Goal: Task Accomplishment & Management: Manage account settings

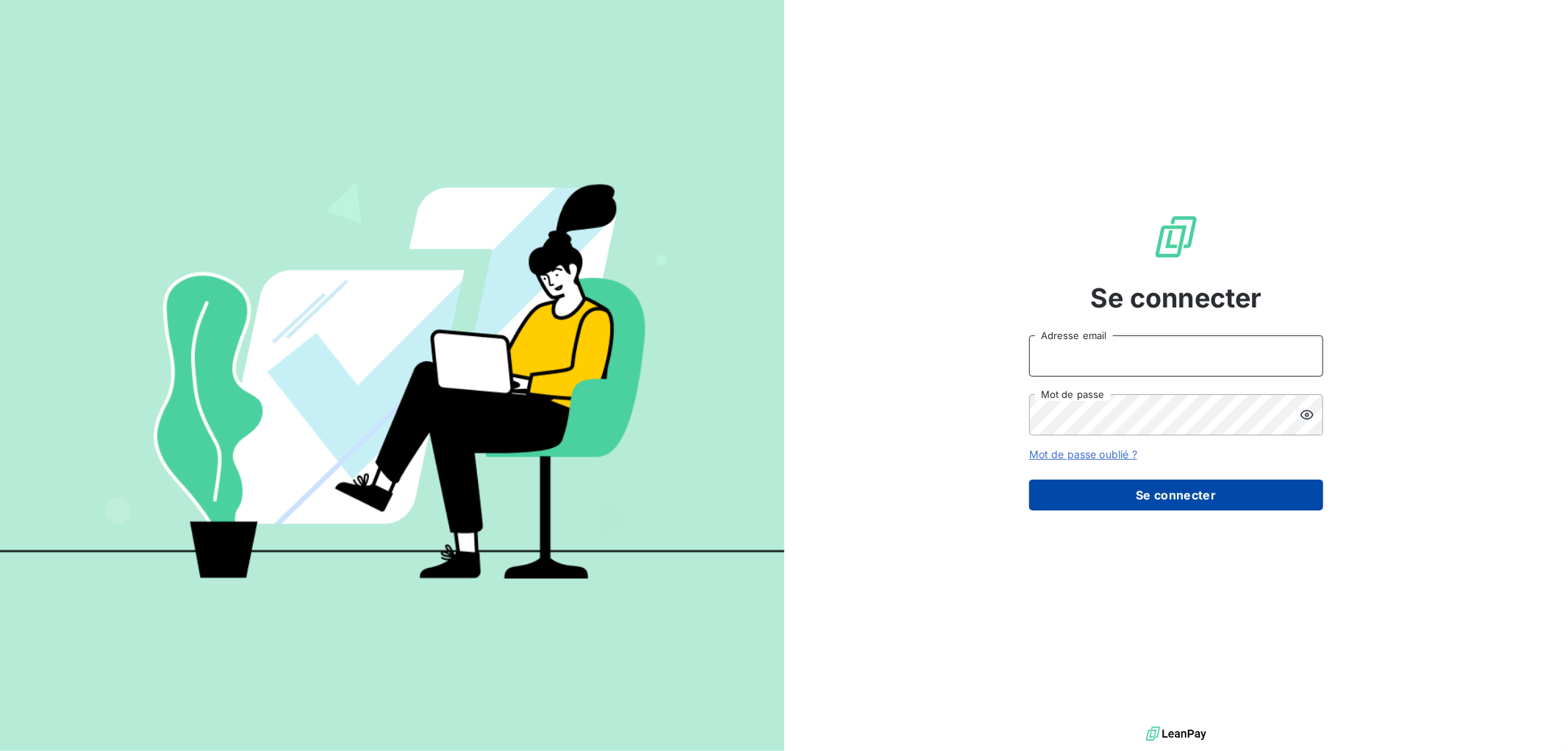
type input "[EMAIL_ADDRESS][DOMAIN_NAME]"
click at [1167, 497] on button "Se connecter" at bounding box center [1177, 494] width 294 height 30
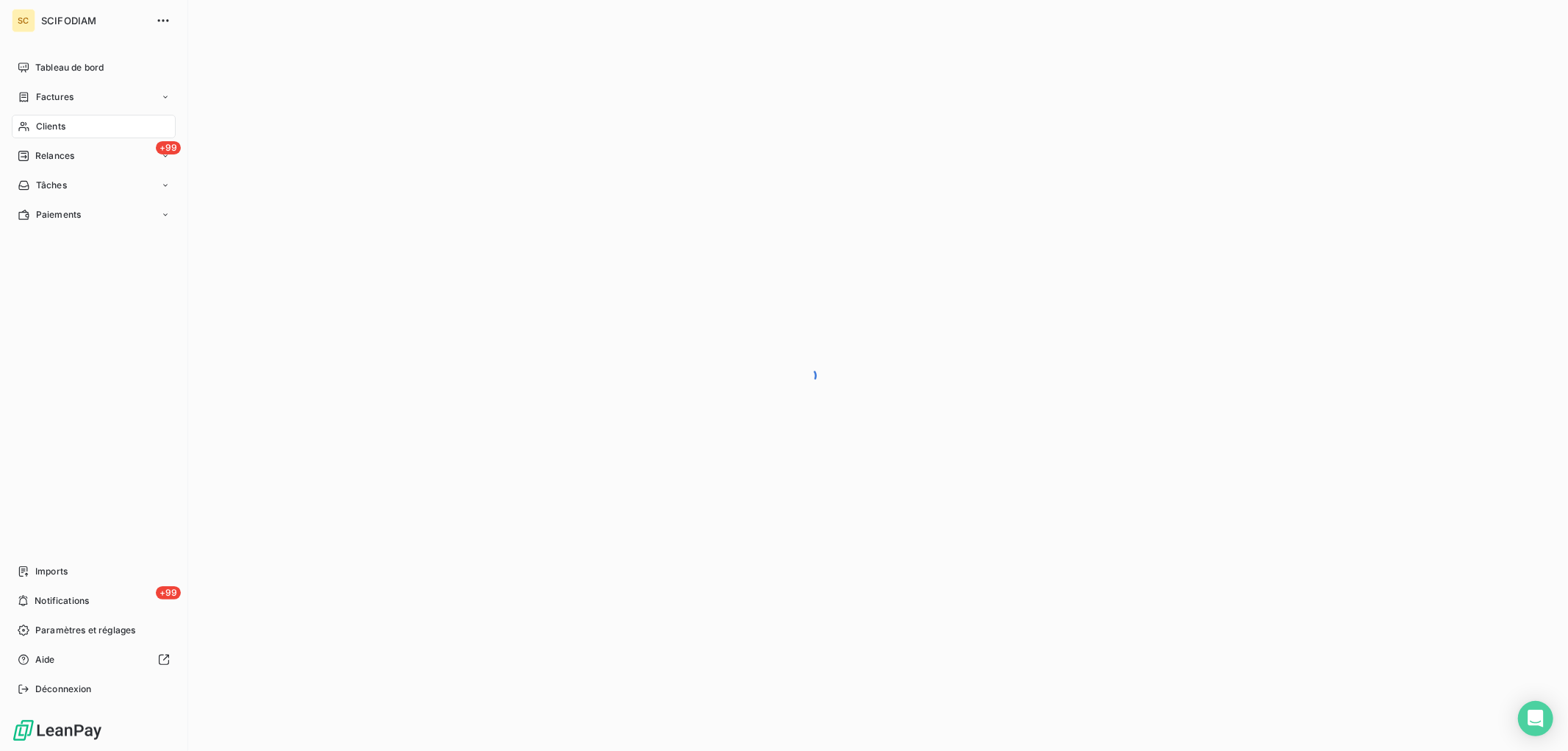
click at [36, 121] on span "Clients" at bounding box center [51, 126] width 30 height 13
click at [28, 97] on icon at bounding box center [24, 98] width 12 height 12
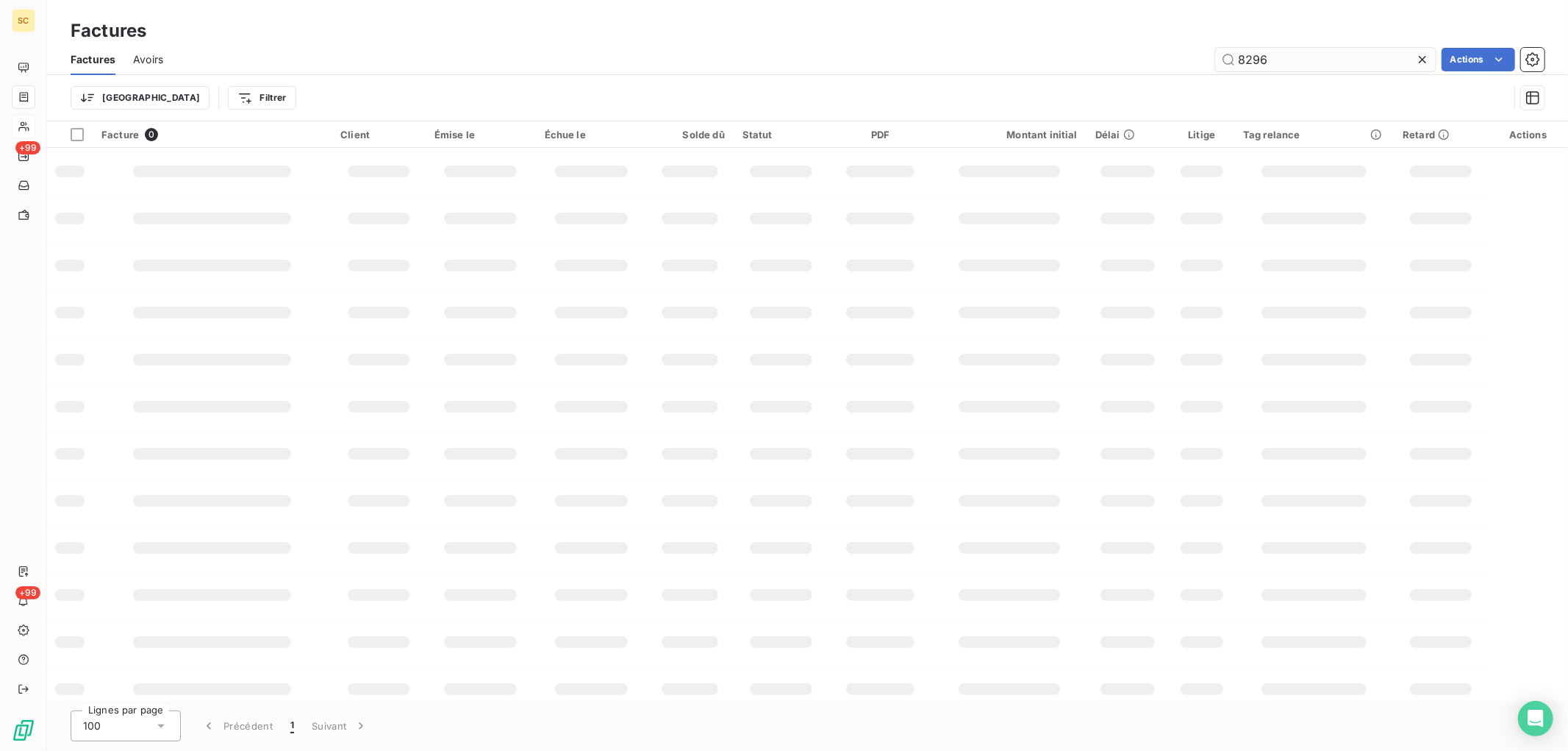
click at [1275, 62] on input "8296" at bounding box center [1325, 59] width 220 height 24
drag, startPoint x: 1280, startPoint y: 60, endPoint x: 1069, endPoint y: 44, distance: 211.6
click at [1069, 44] on div "Factures Avoirs 8296 Actions" at bounding box center [808, 59] width 1521 height 30
type input "8534"
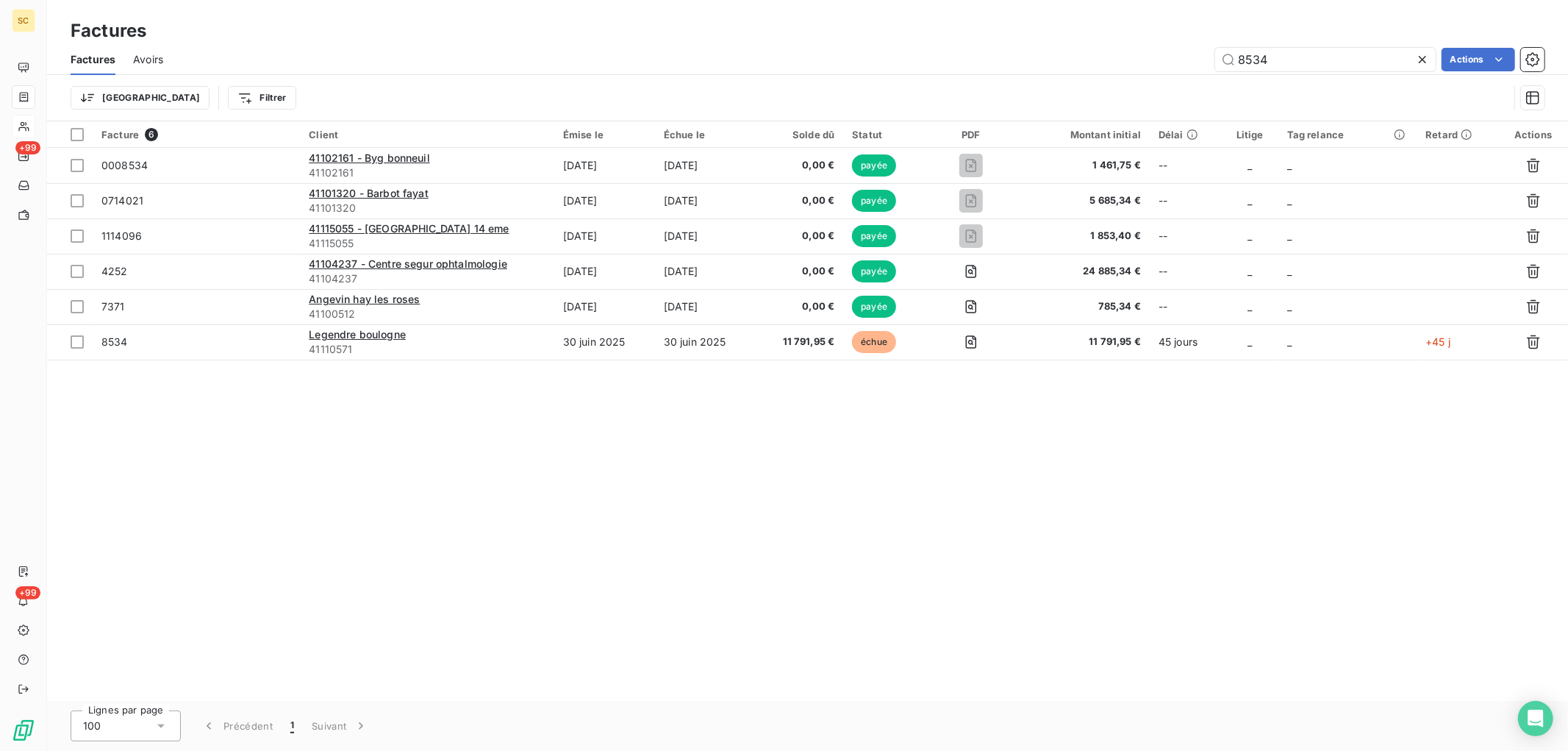
click at [790, 361] on div "Facture 6 Client Émise le Échue le Solde dû Statut PDF Montant initial Délai Li…" at bounding box center [808, 410] width 1521 height 579
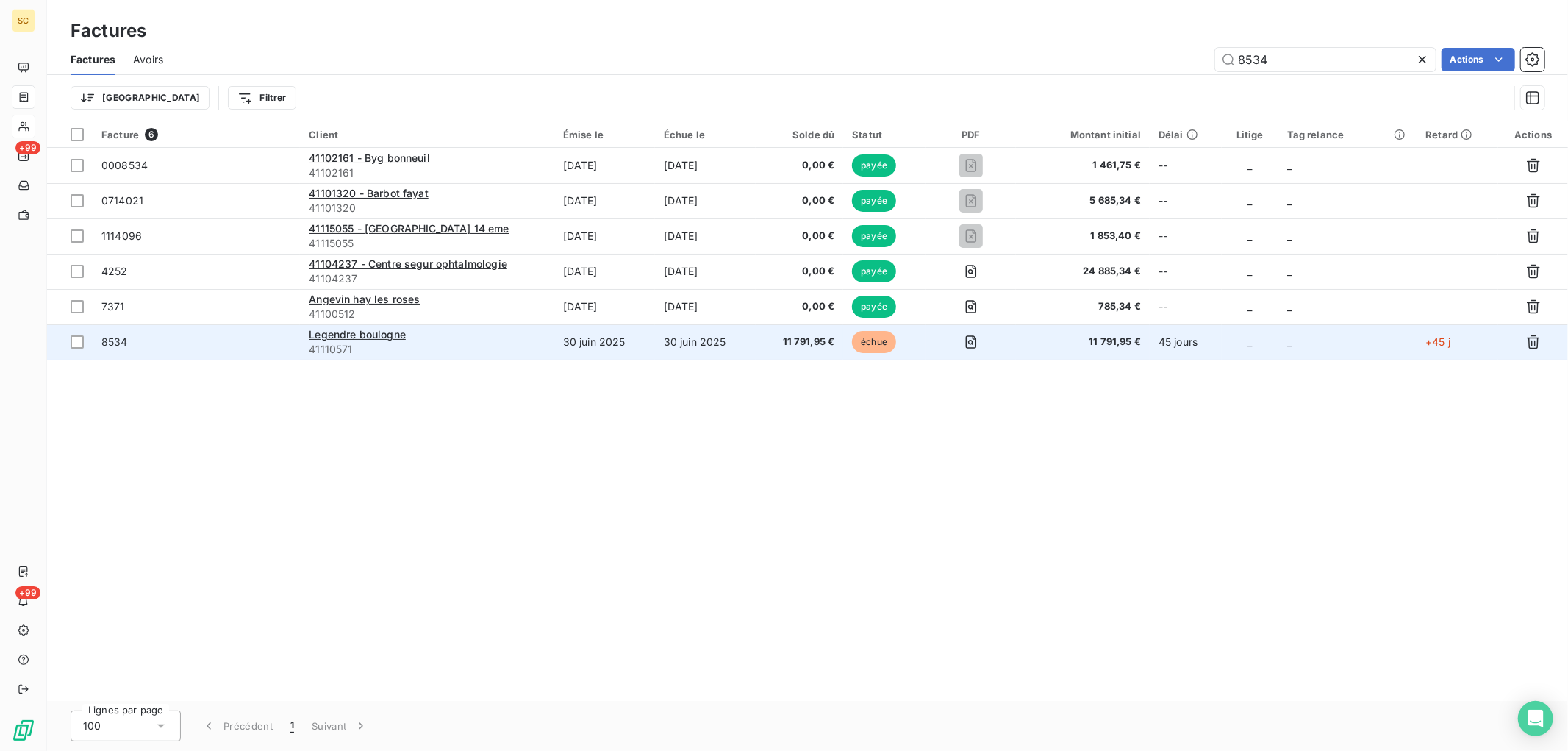
click at [797, 342] on span "11 791,95 €" at bounding box center [800, 342] width 70 height 15
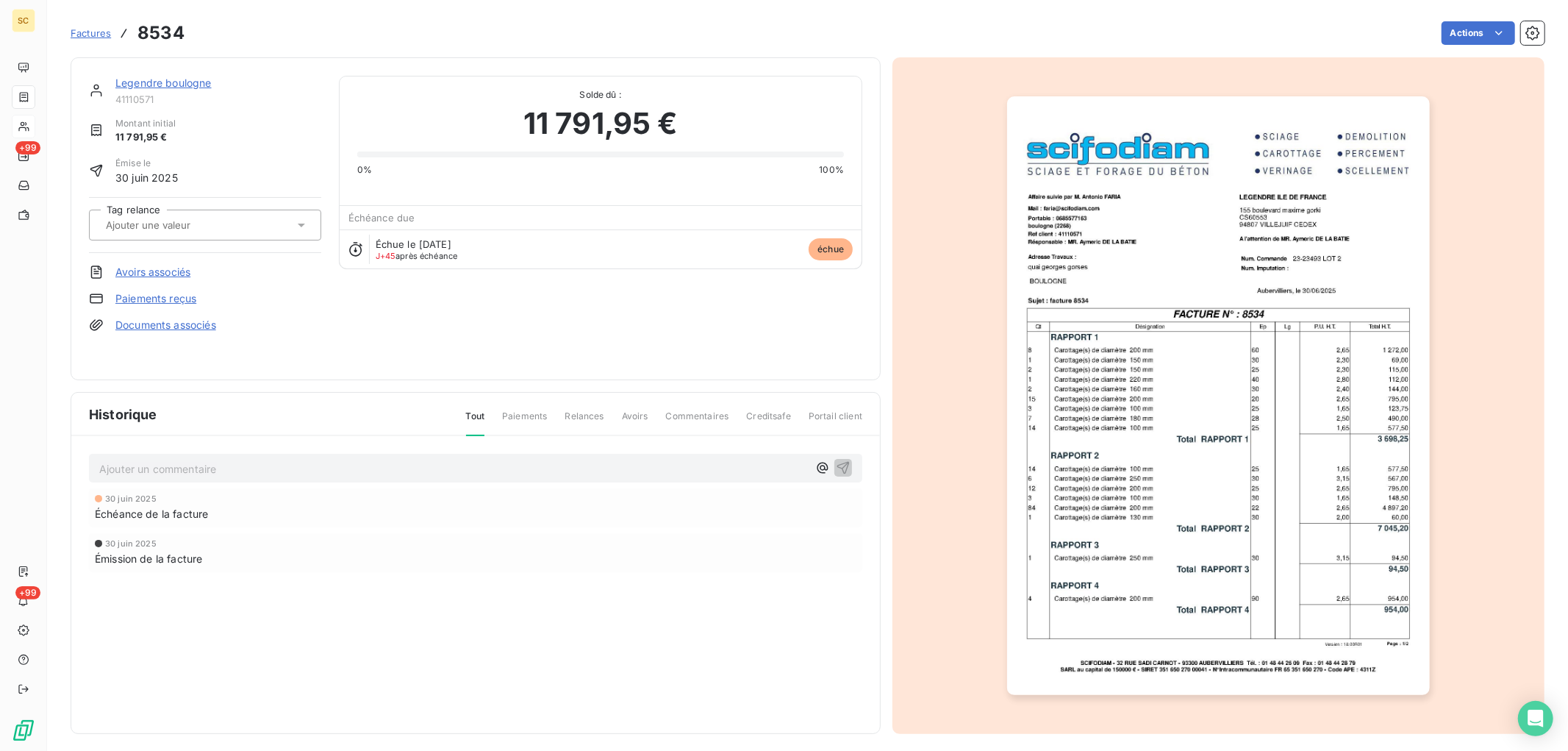
click at [159, 296] on link "Paiements reçus" at bounding box center [156, 298] width 81 height 15
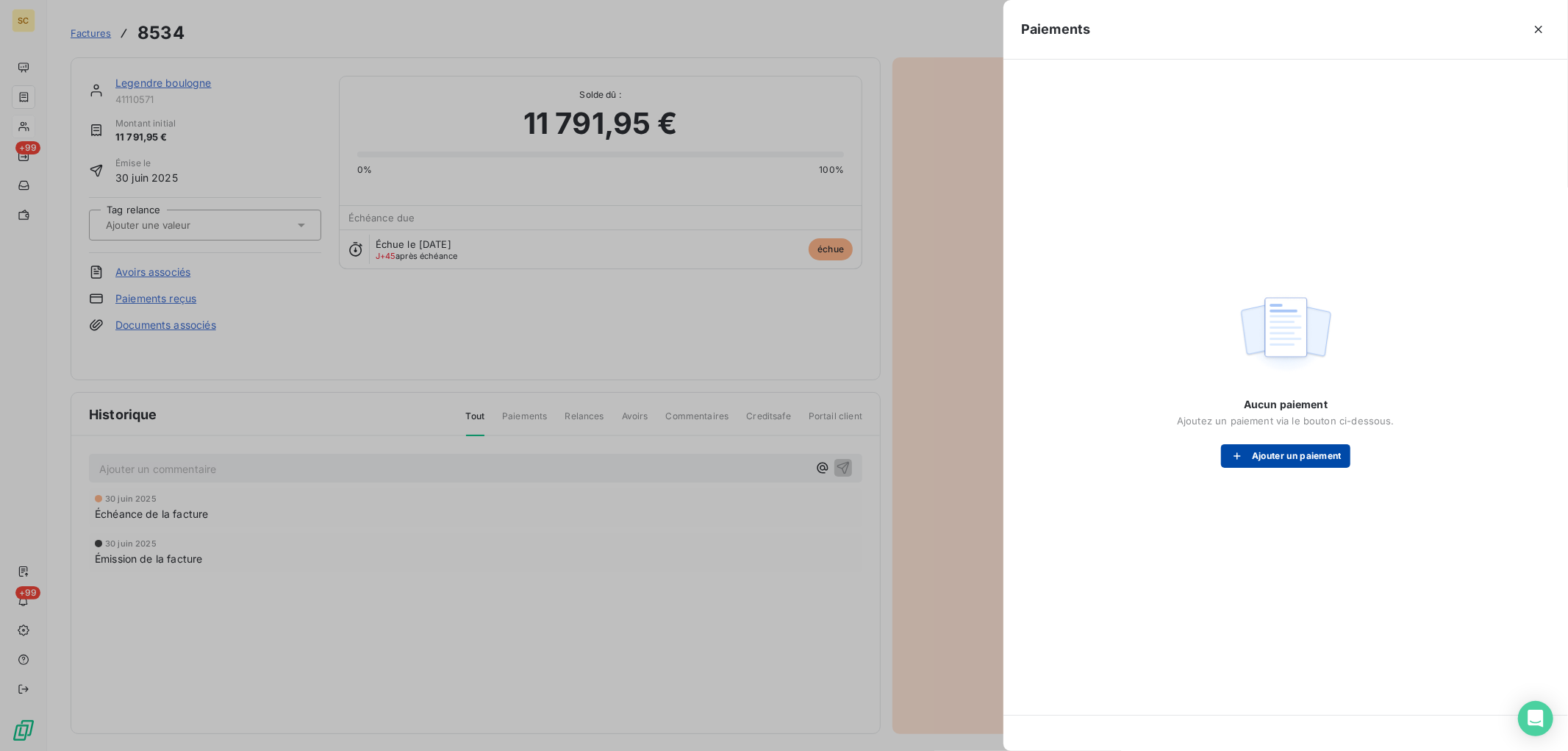
click at [1296, 460] on button "Ajouter un paiement" at bounding box center [1286, 456] width 130 height 24
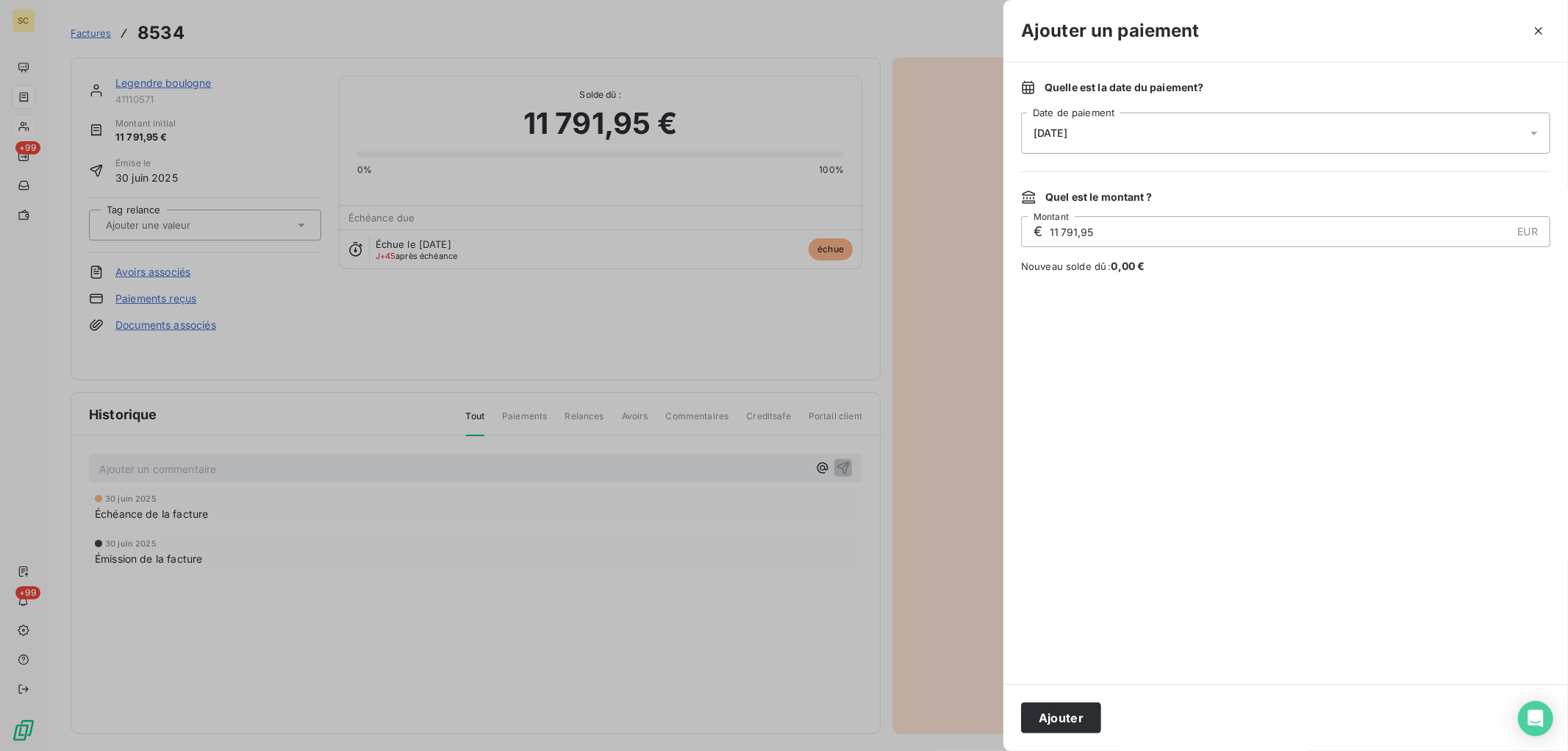
click at [1436, 137] on div "14/08/2025" at bounding box center [1286, 132] width 530 height 41
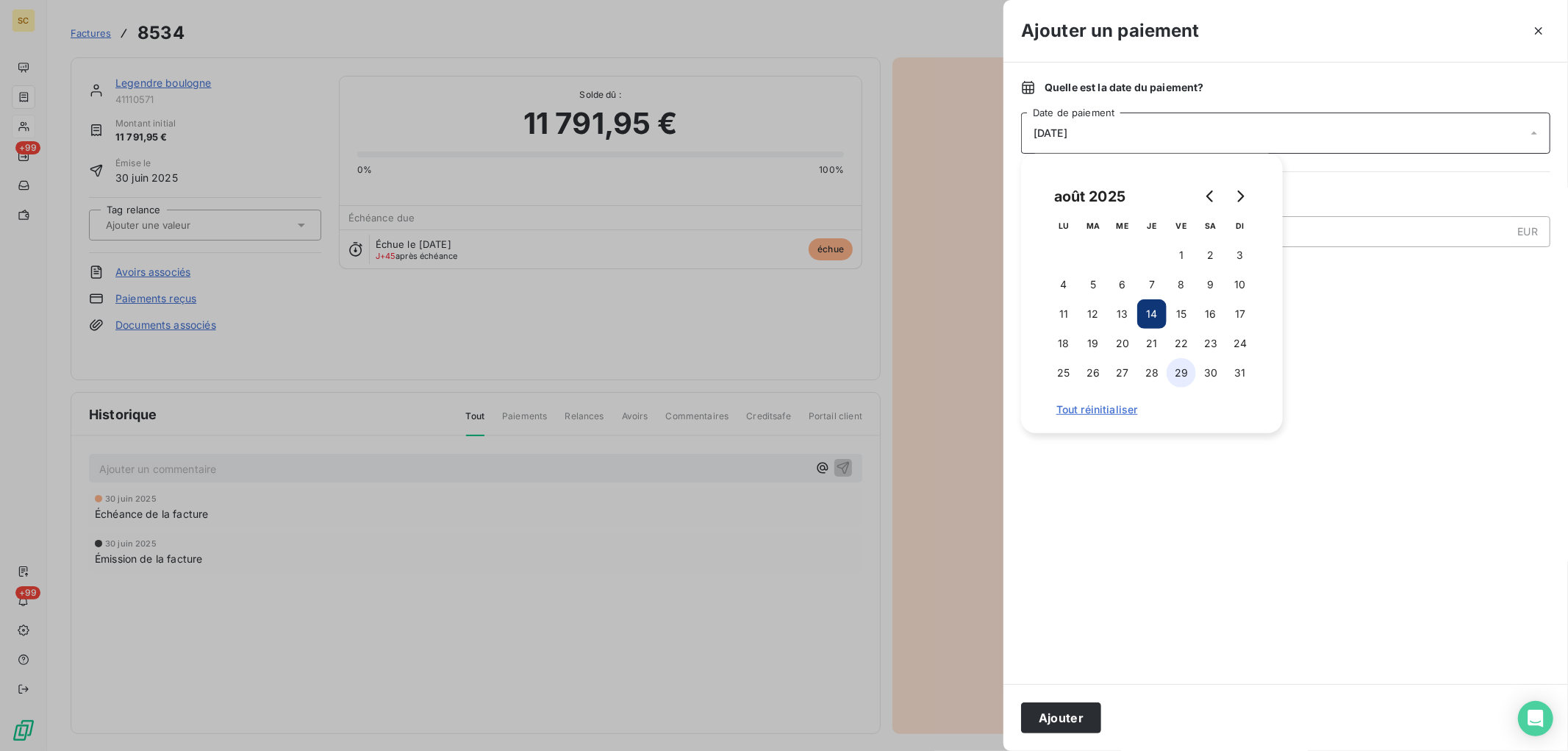
click at [1185, 373] on button "29" at bounding box center [1182, 373] width 30 height 30
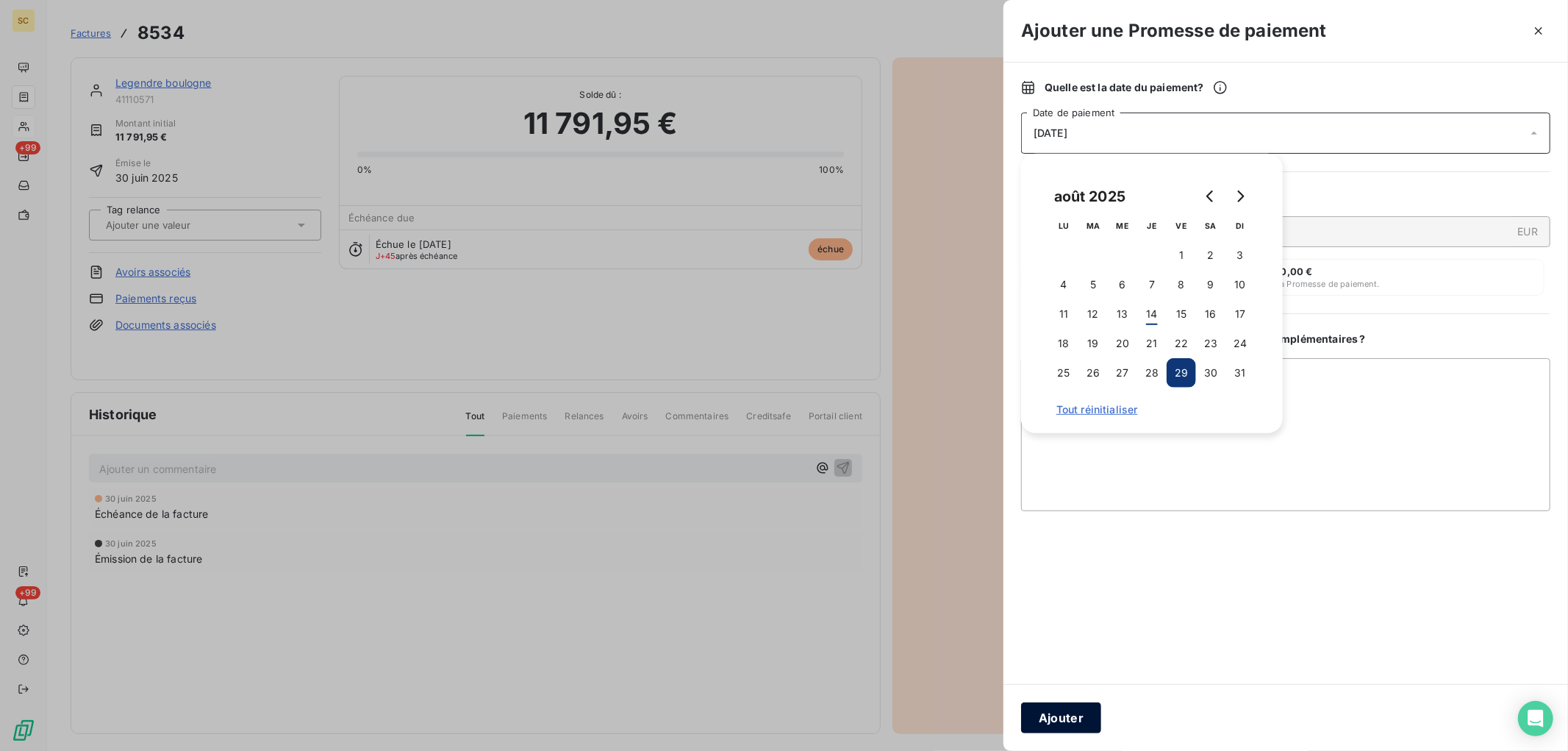
click at [1060, 722] on button "Ajouter" at bounding box center [1061, 717] width 80 height 30
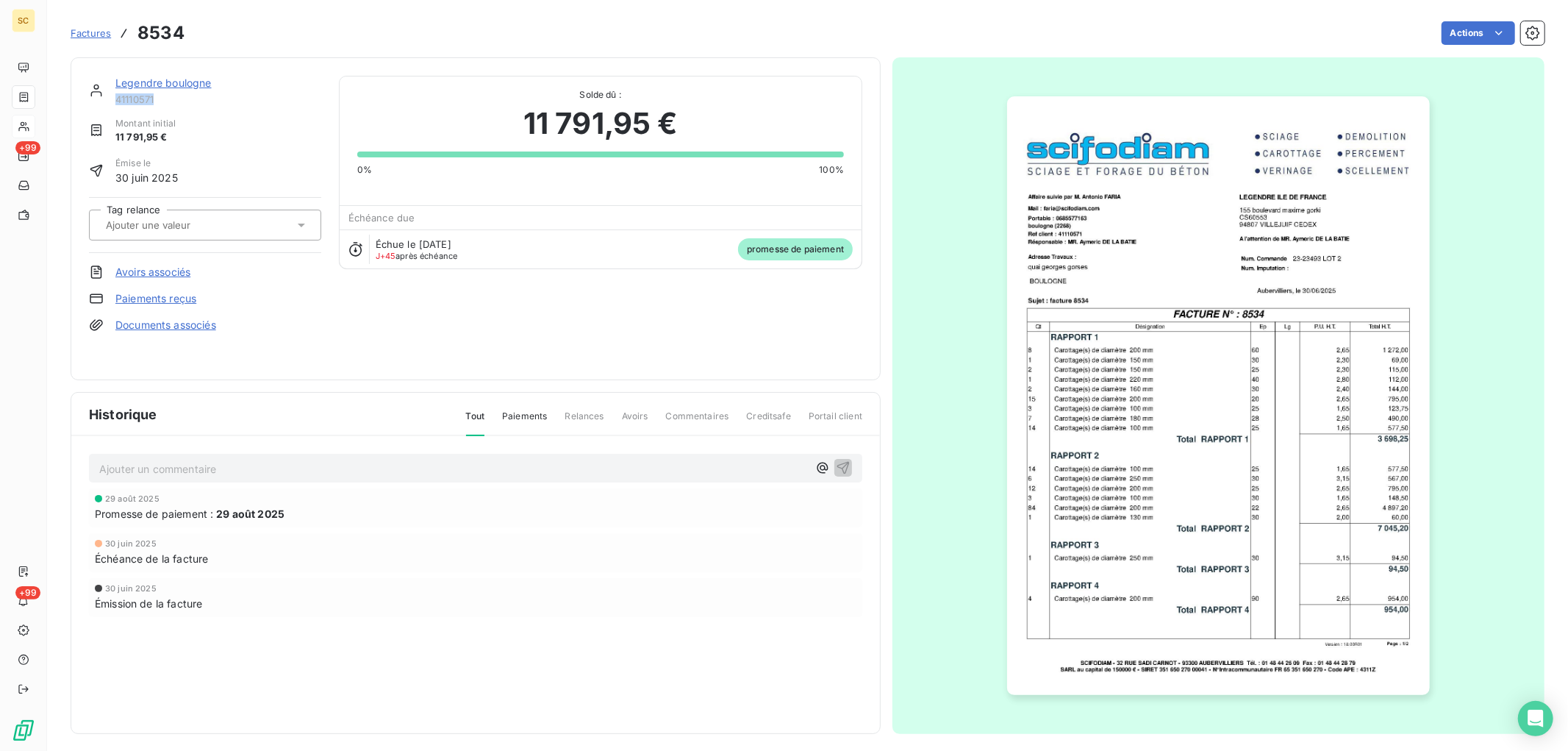
drag, startPoint x: 163, startPoint y: 97, endPoint x: 113, endPoint y: 104, distance: 50.5
click at [113, 104] on div "Legendre boulogne 41110571" at bounding box center [205, 91] width 233 height 30
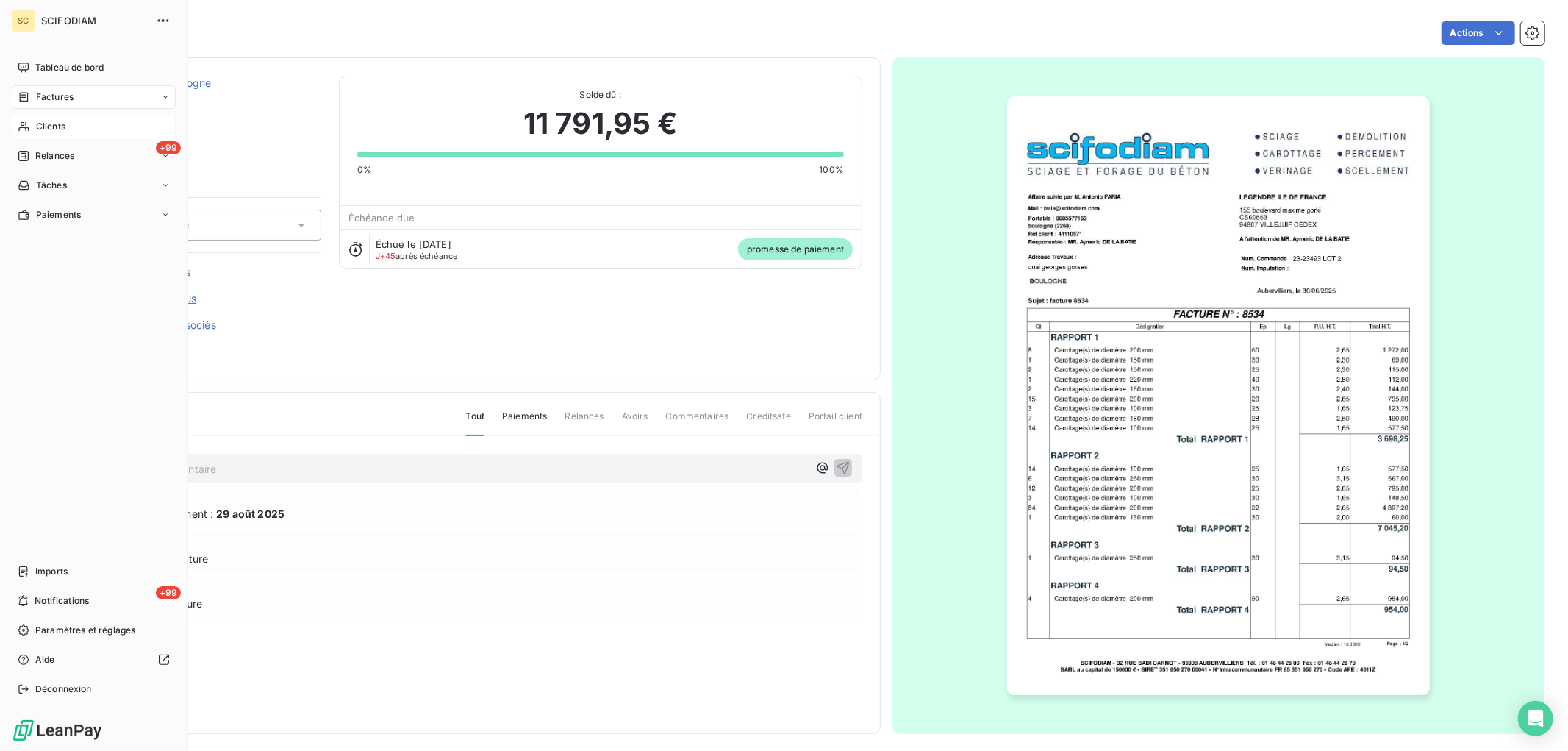
click at [44, 88] on div "Factures" at bounding box center [94, 97] width 164 height 24
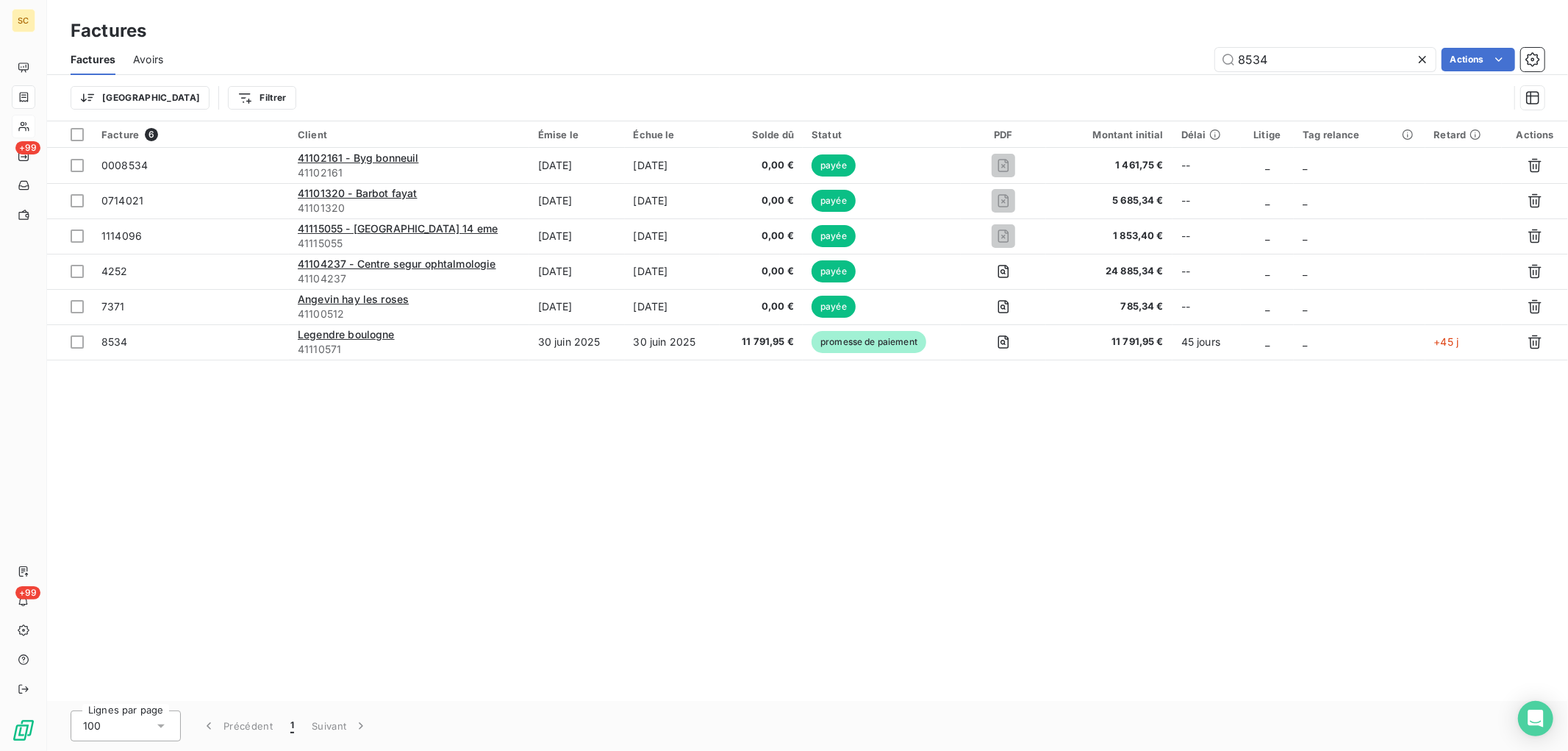
drag, startPoint x: 1276, startPoint y: 64, endPoint x: 1194, endPoint y: 63, distance: 82.0
click at [1194, 63] on div "8534 Actions" at bounding box center [863, 59] width 1364 height 24
type input "8533"
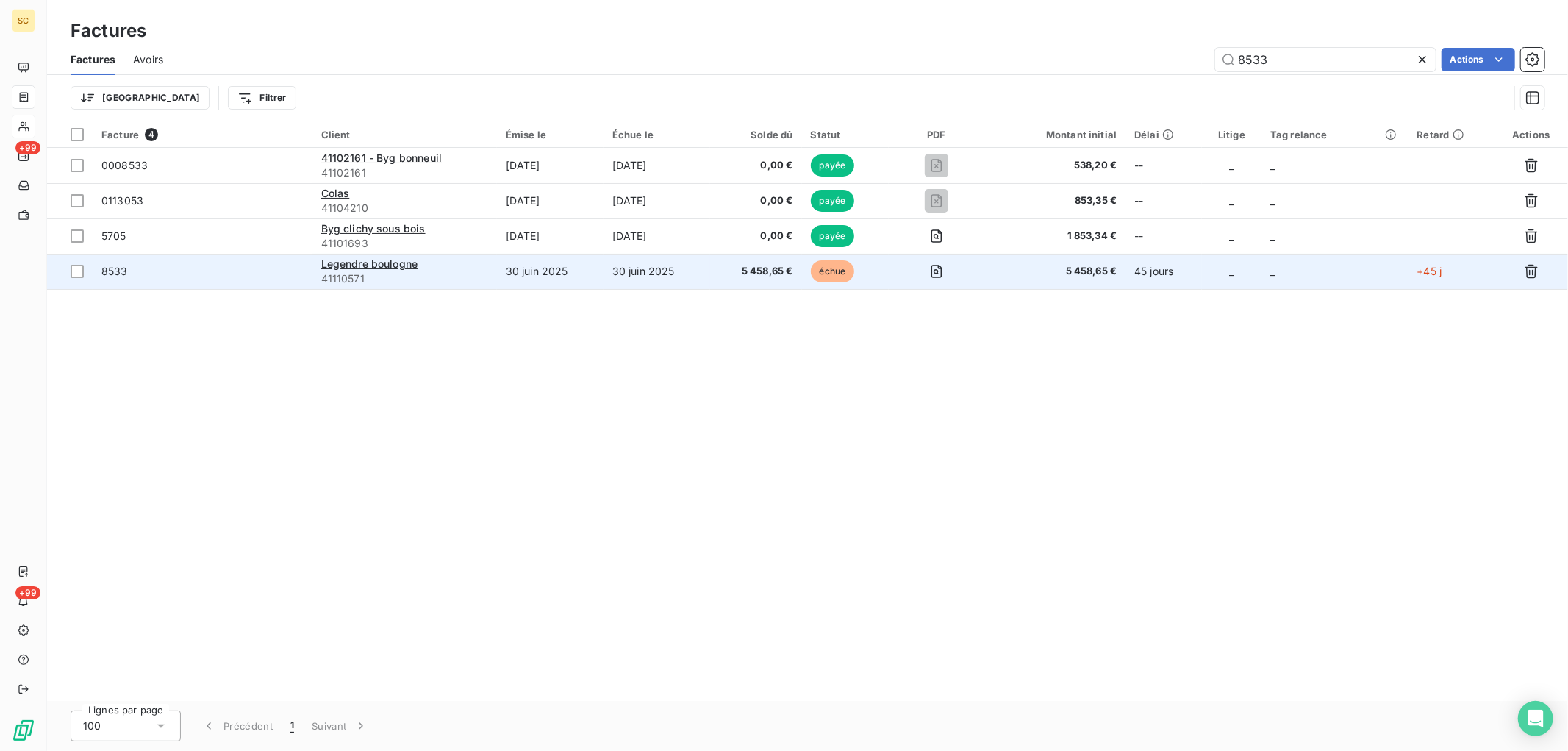
click at [710, 281] on td "30 juin 2025" at bounding box center [657, 271] width 106 height 36
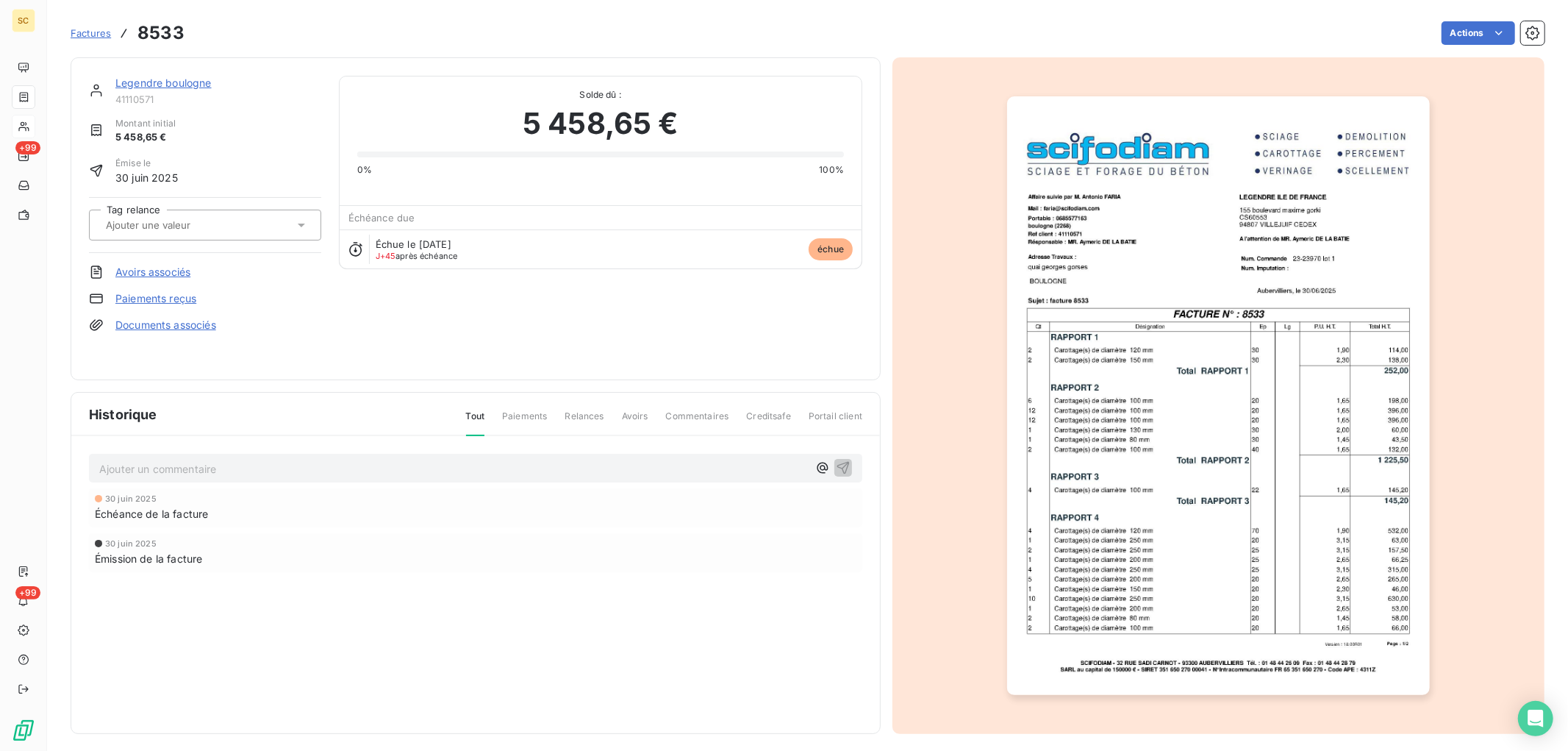
click at [180, 300] on link "Paiements reçus" at bounding box center [156, 298] width 81 height 15
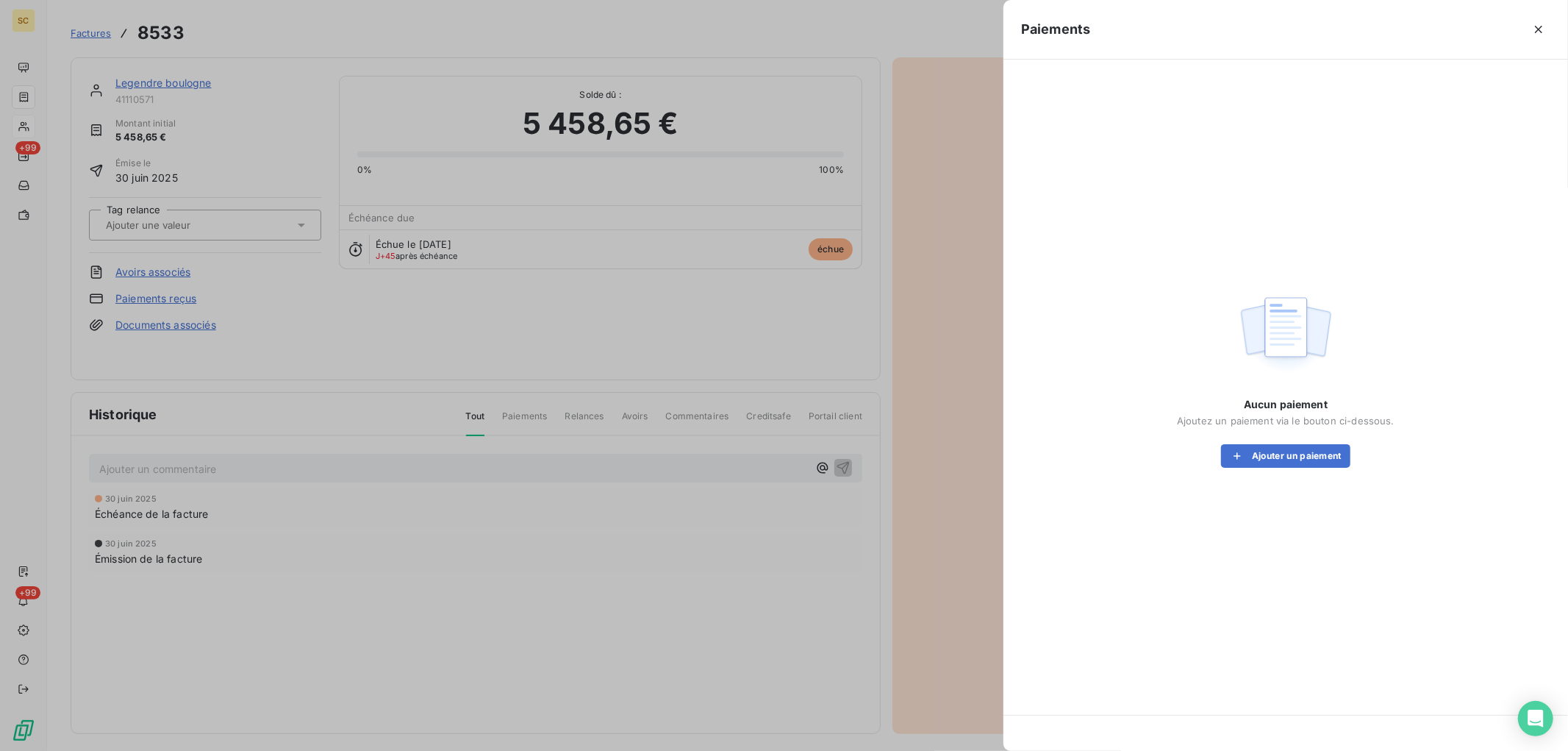
click at [1261, 442] on div "Aucun paiement Ajoutez un paiement via le bouton ci-dessous. Ajouter un paiement" at bounding box center [1286, 432] width 218 height 71
click at [1263, 449] on button "Ajouter un paiement" at bounding box center [1286, 456] width 130 height 24
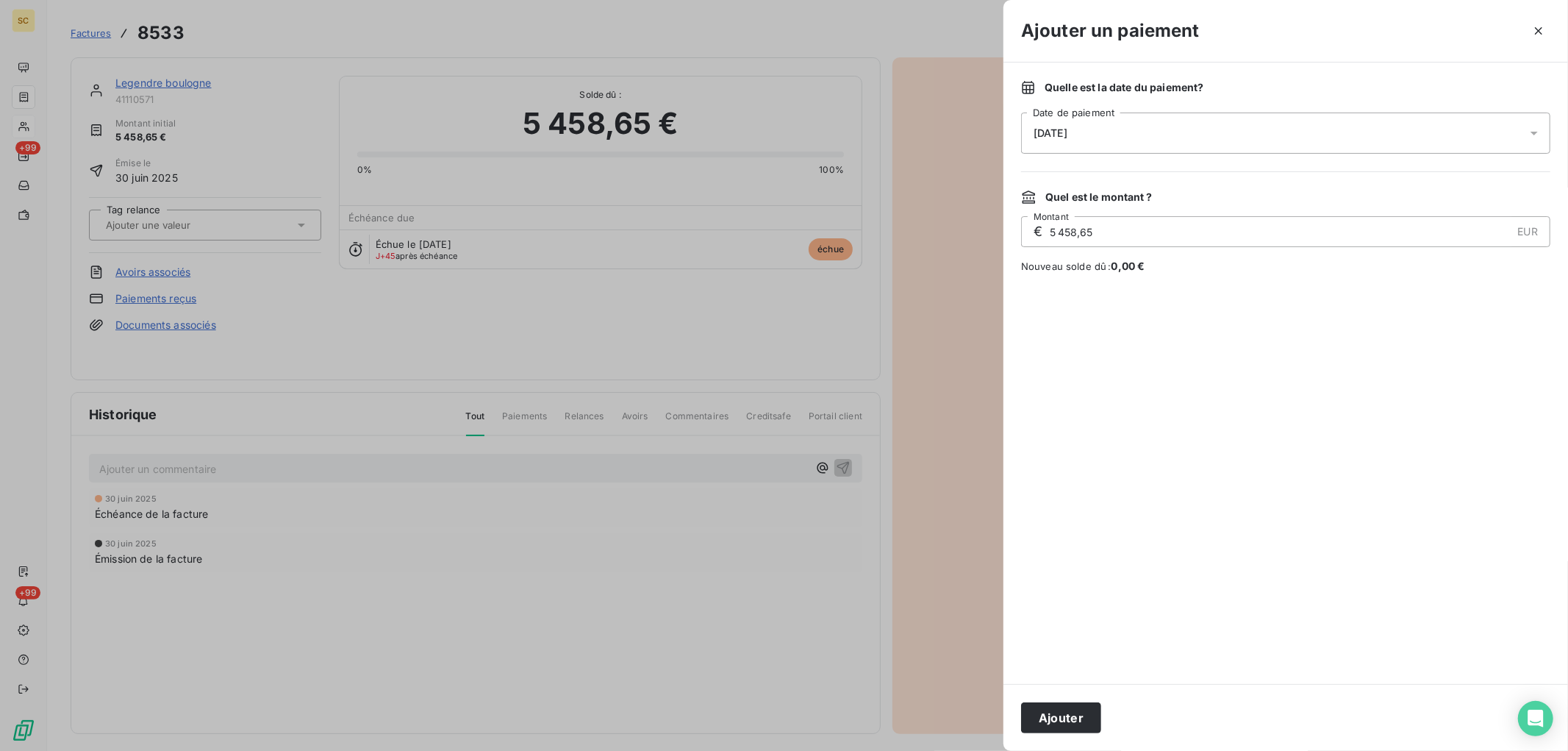
click at [1068, 128] on span "14/08/2025" at bounding box center [1051, 133] width 34 height 12
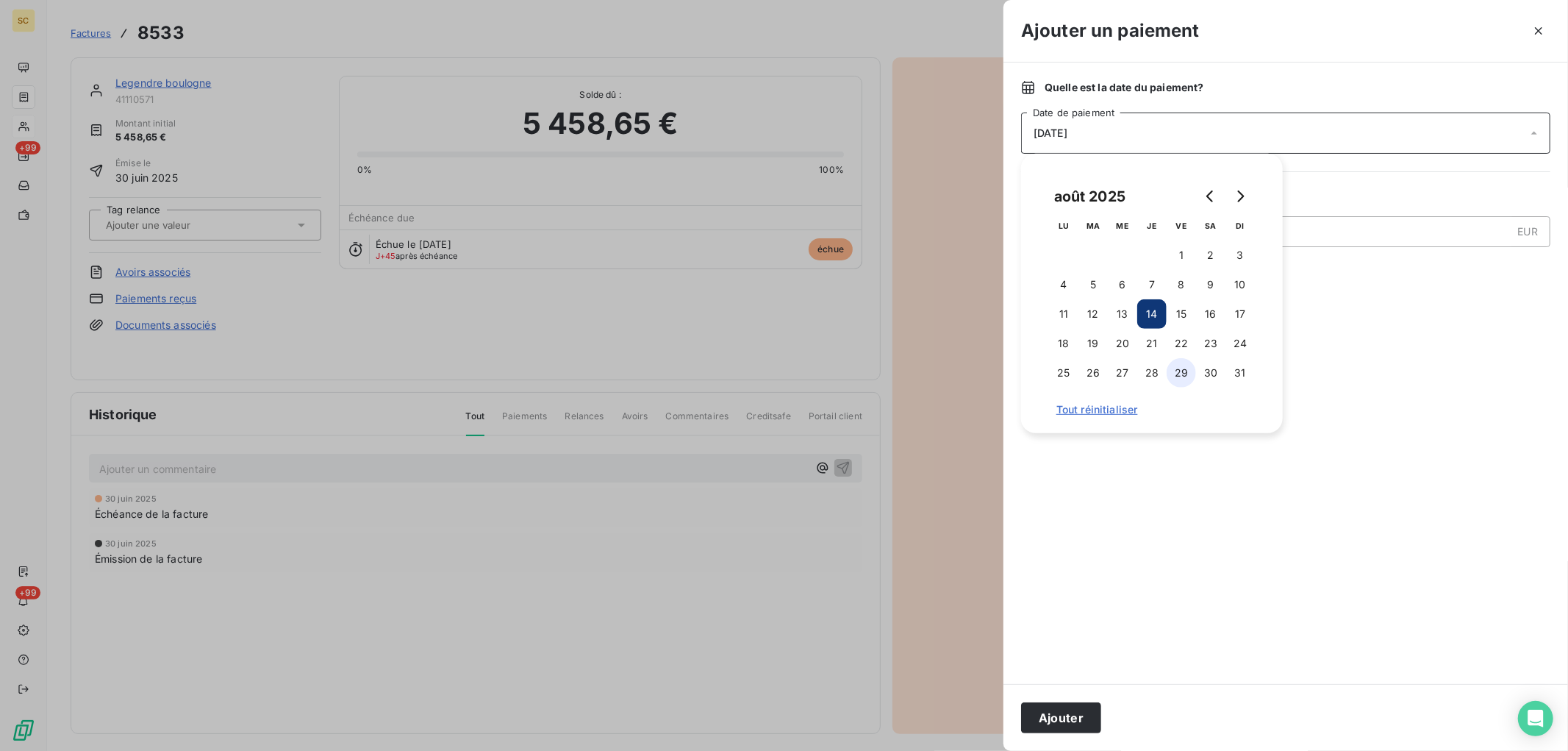
click at [1179, 371] on button "29" at bounding box center [1182, 373] width 30 height 30
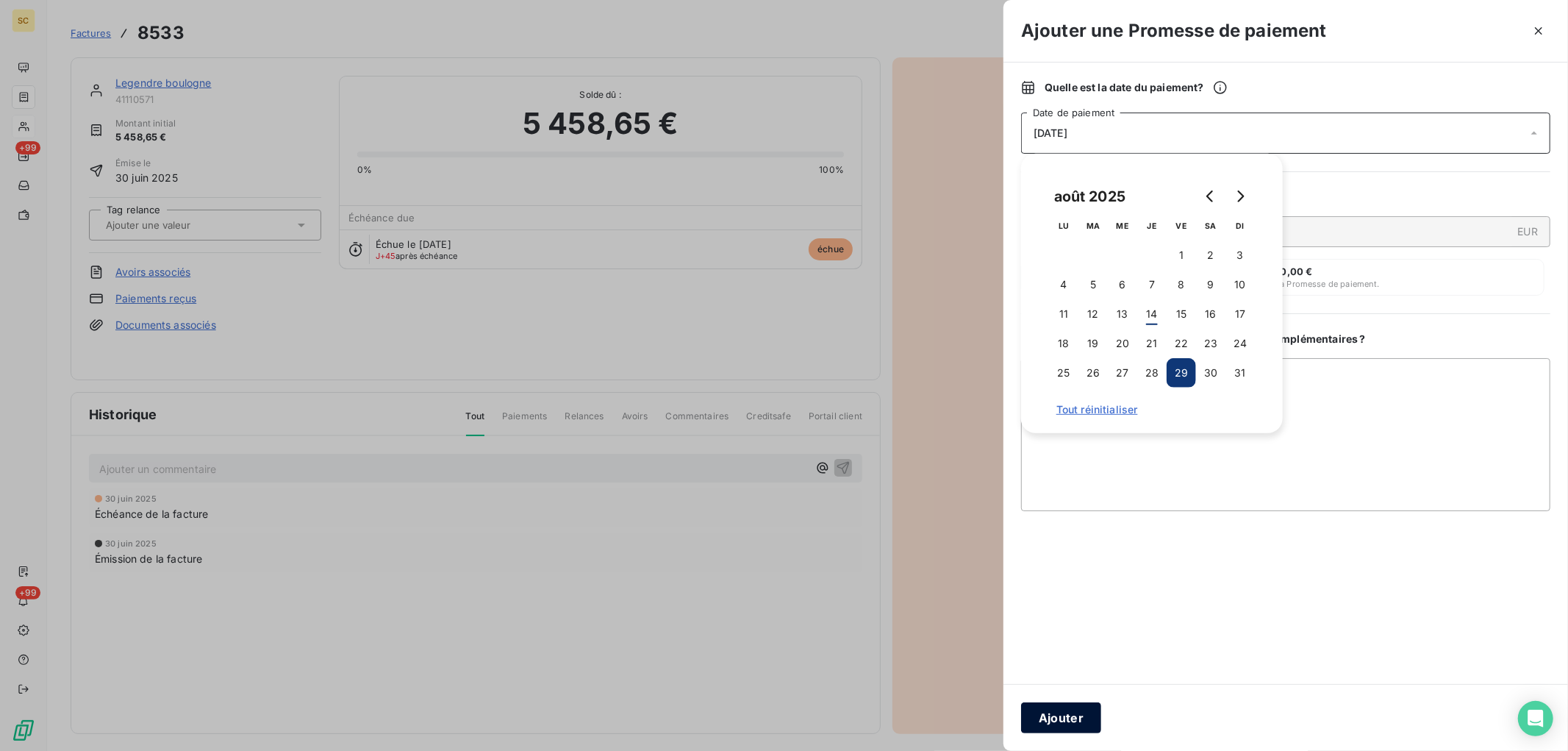
click at [1092, 716] on button "Ajouter" at bounding box center [1061, 717] width 80 height 30
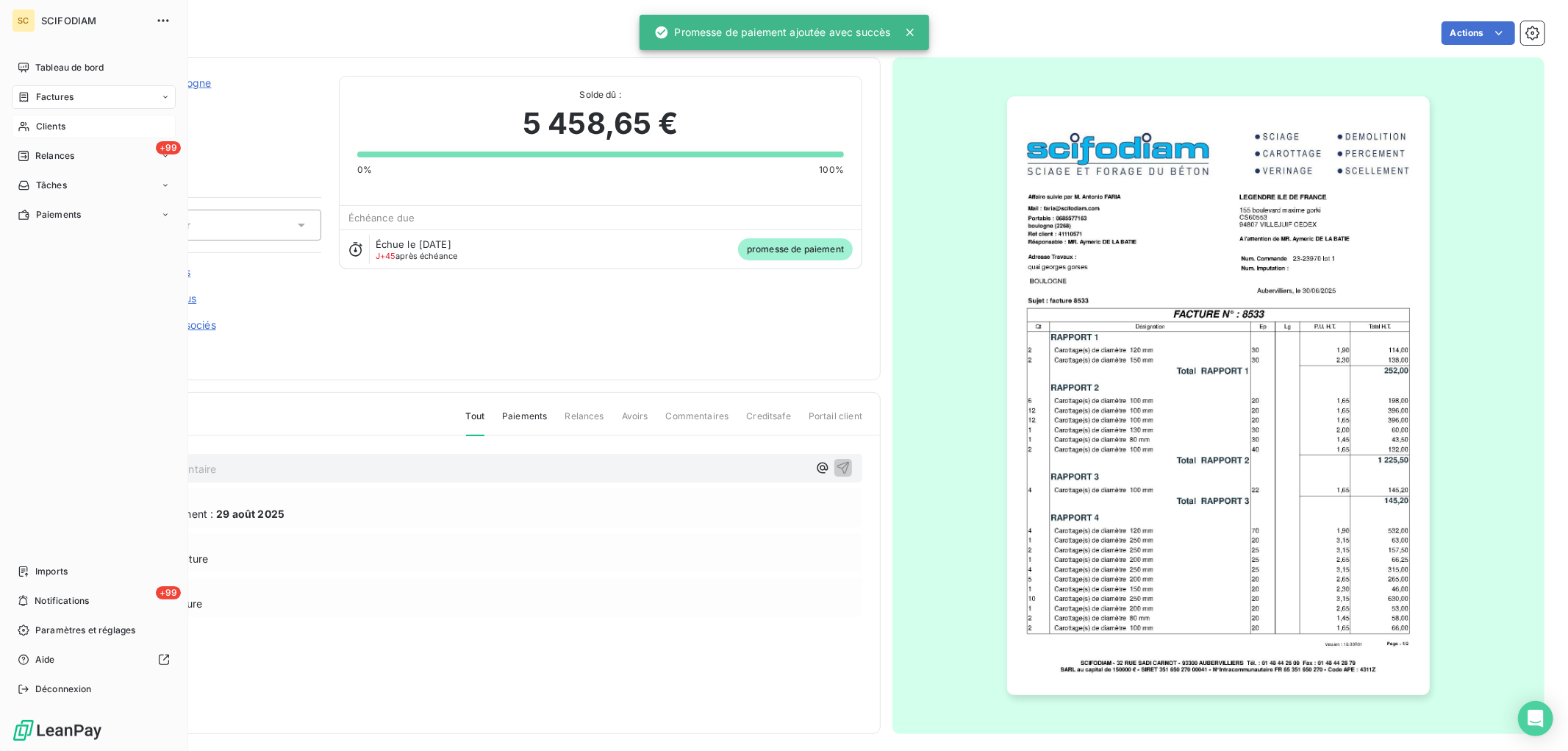
click at [54, 103] on span "Factures" at bounding box center [54, 97] width 37 height 13
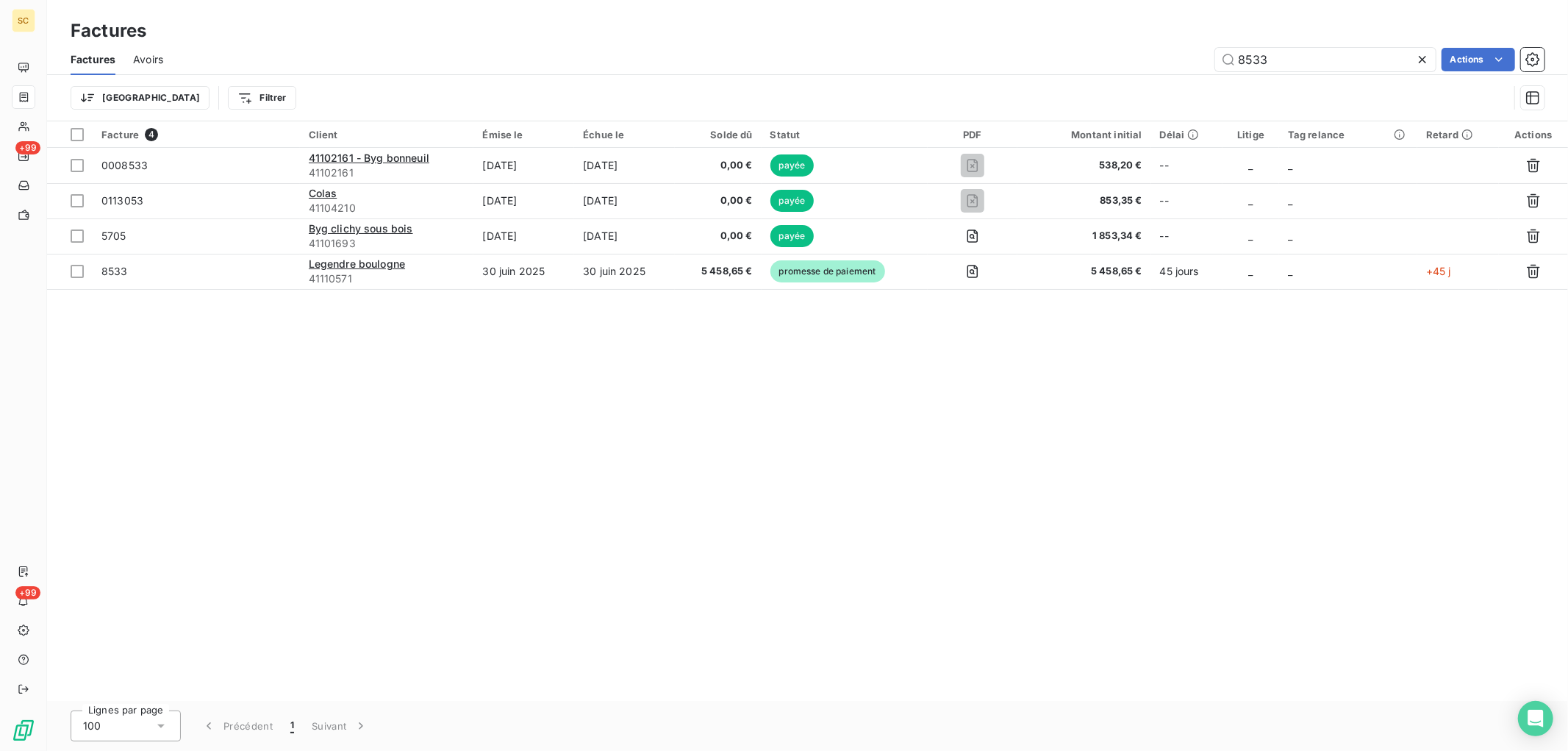
drag, startPoint x: 1314, startPoint y: 59, endPoint x: 954, endPoint y: 25, distance: 361.6
click at [967, 27] on div "Factures Factures Avoirs 8533 Actions Trier Filtrer" at bounding box center [808, 60] width 1521 height 121
type input "8279"
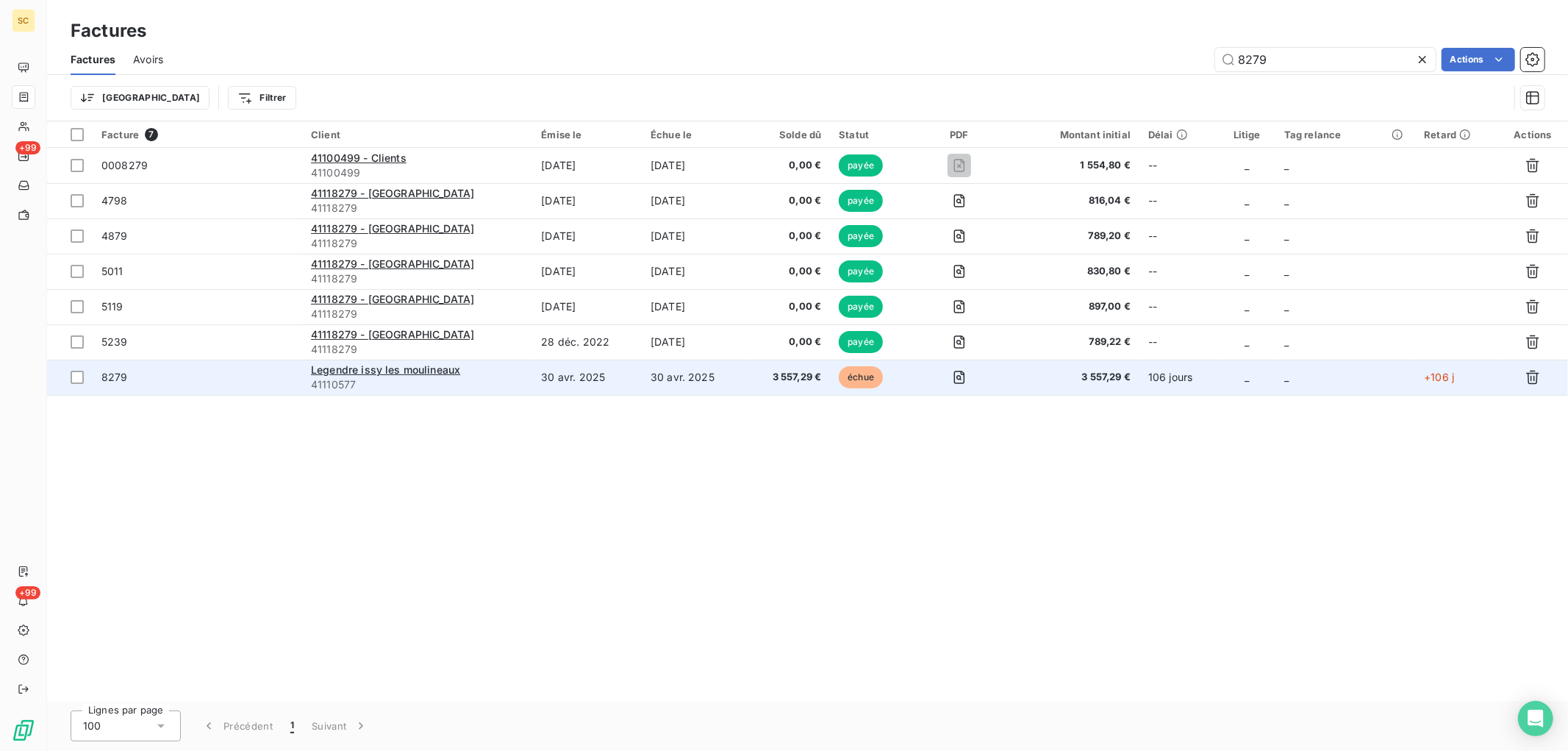
click at [532, 373] on td "Legendre issy les moulineaux 41110577" at bounding box center [417, 377] width 230 height 36
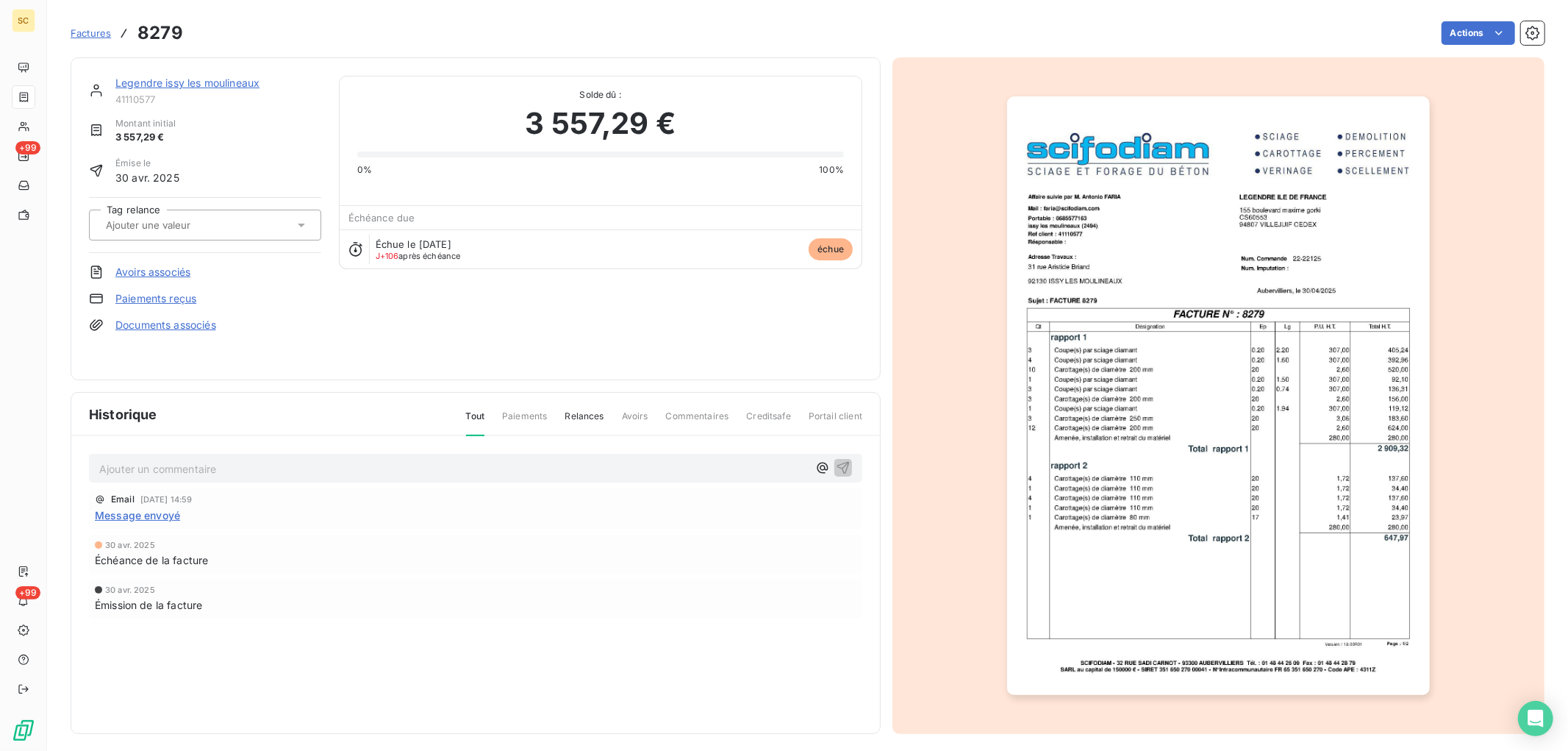
click at [239, 78] on link "Legendre issy les moulineaux" at bounding box center [187, 83] width 144 height 12
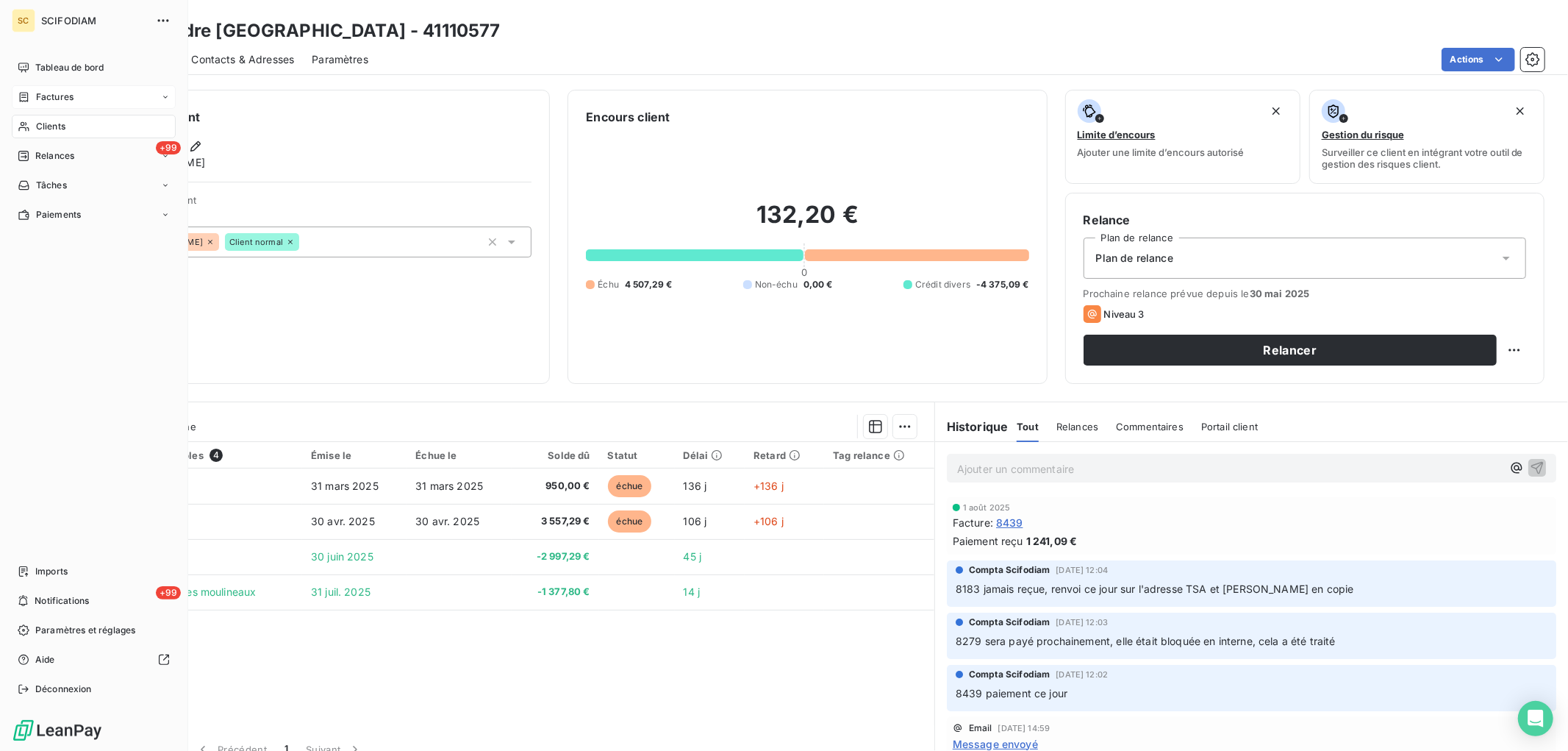
drag, startPoint x: 51, startPoint y: 98, endPoint x: 59, endPoint y: 98, distance: 8.0
click at [51, 98] on span "Factures" at bounding box center [54, 97] width 37 height 13
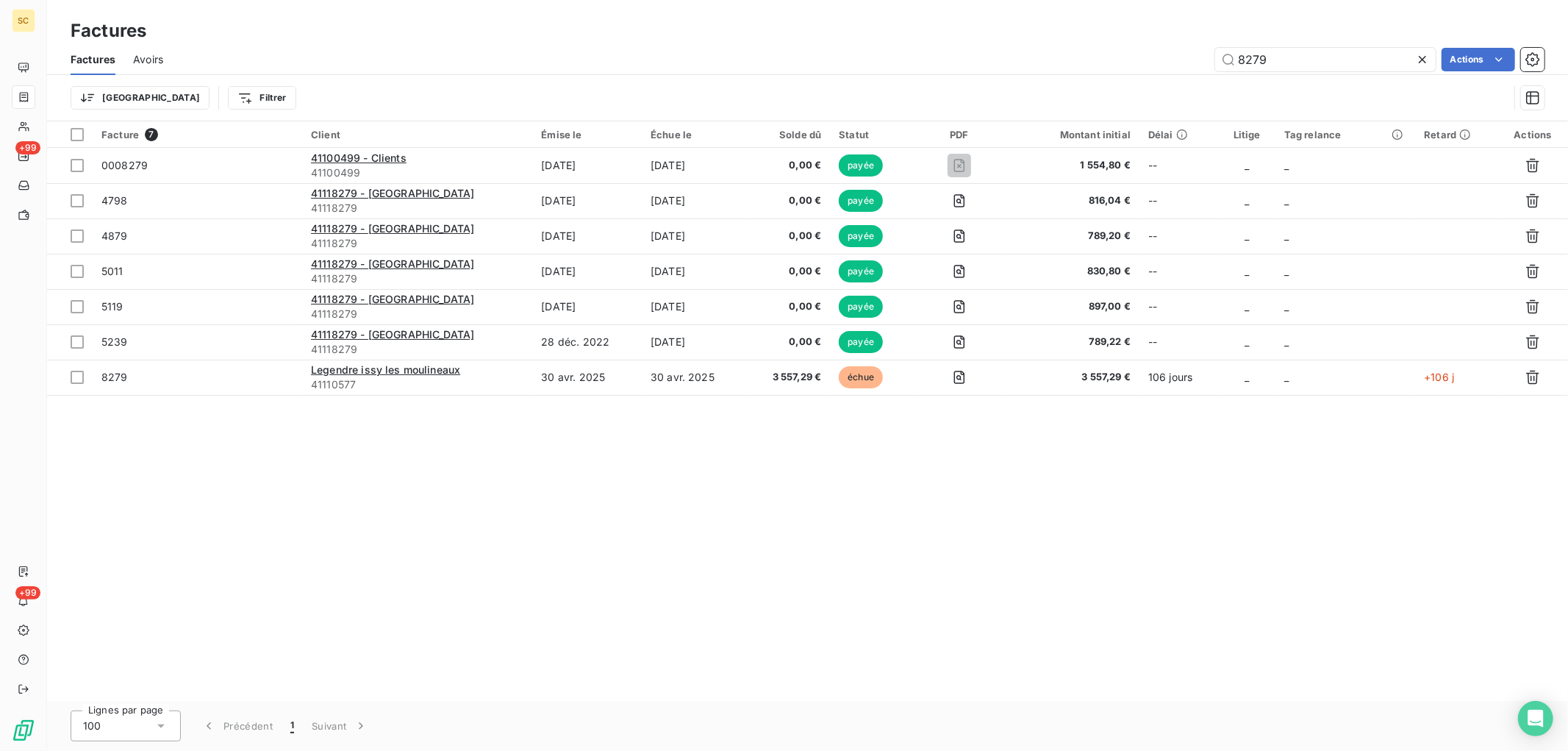
drag, startPoint x: 1284, startPoint y: 63, endPoint x: 1092, endPoint y: 59, distance: 192.0
click at [1092, 59] on div "8279 Actions" at bounding box center [863, 59] width 1364 height 24
type input "8524"
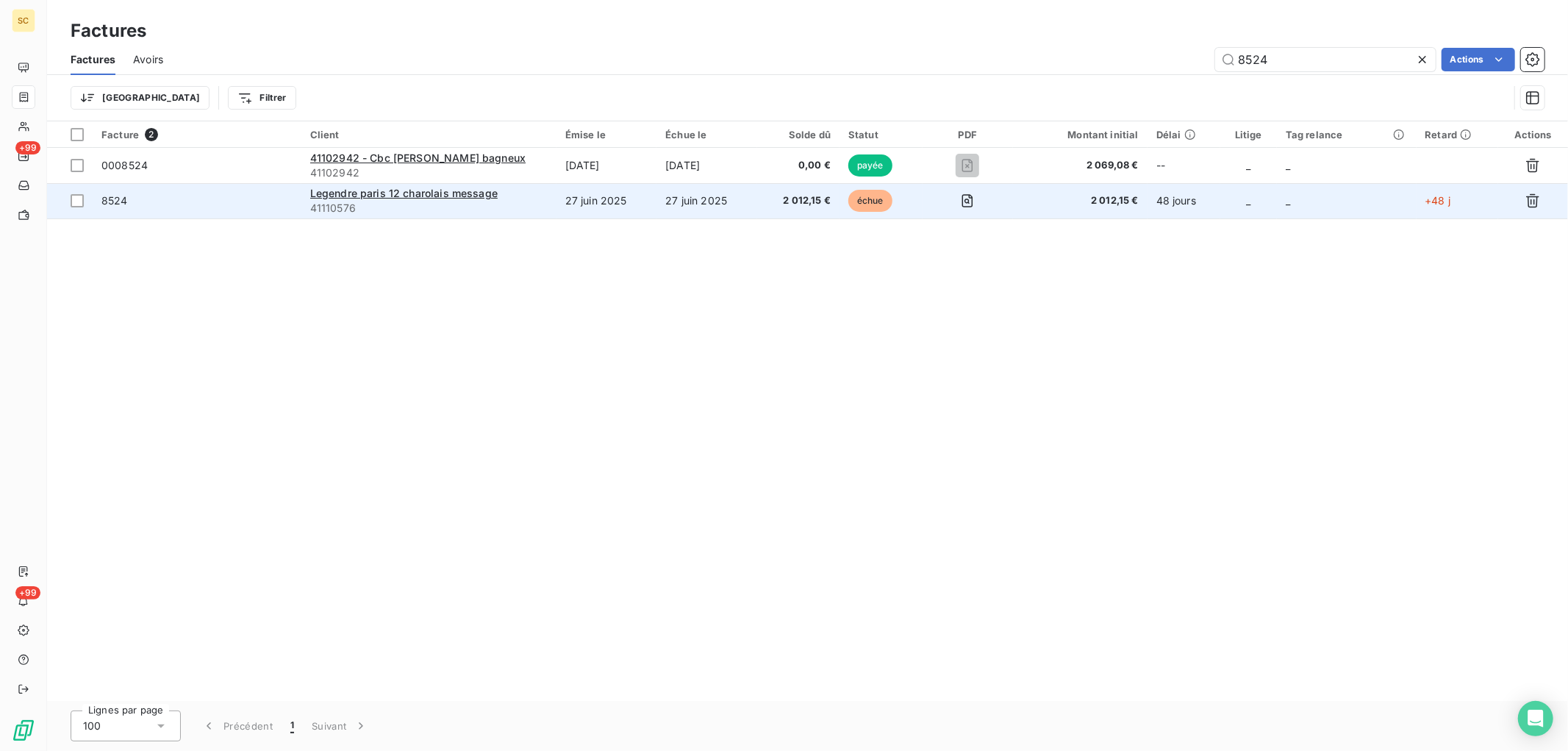
click at [789, 213] on td "2 012,15 €" at bounding box center [798, 200] width 83 height 36
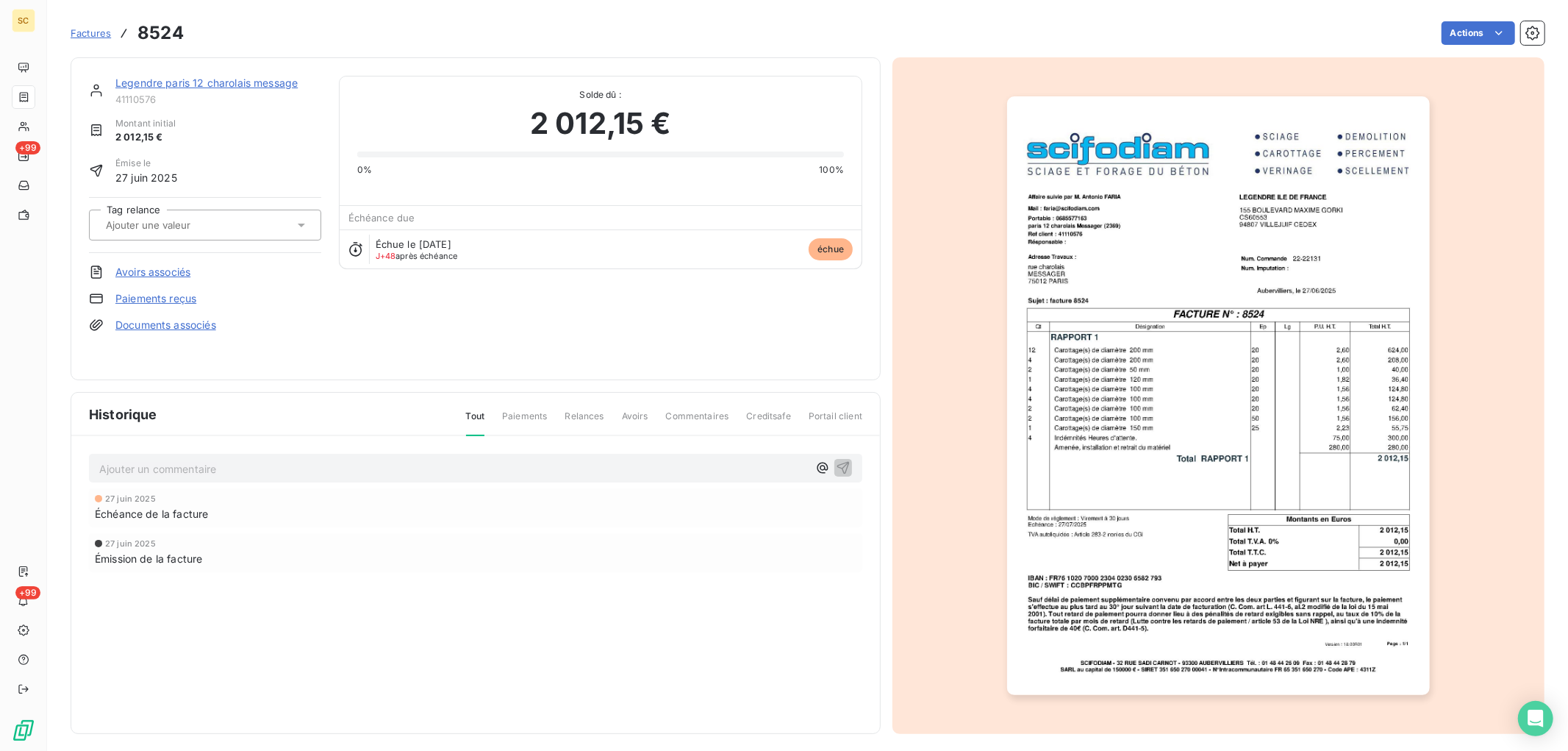
click at [181, 294] on link "Paiements reçus" at bounding box center [156, 298] width 81 height 15
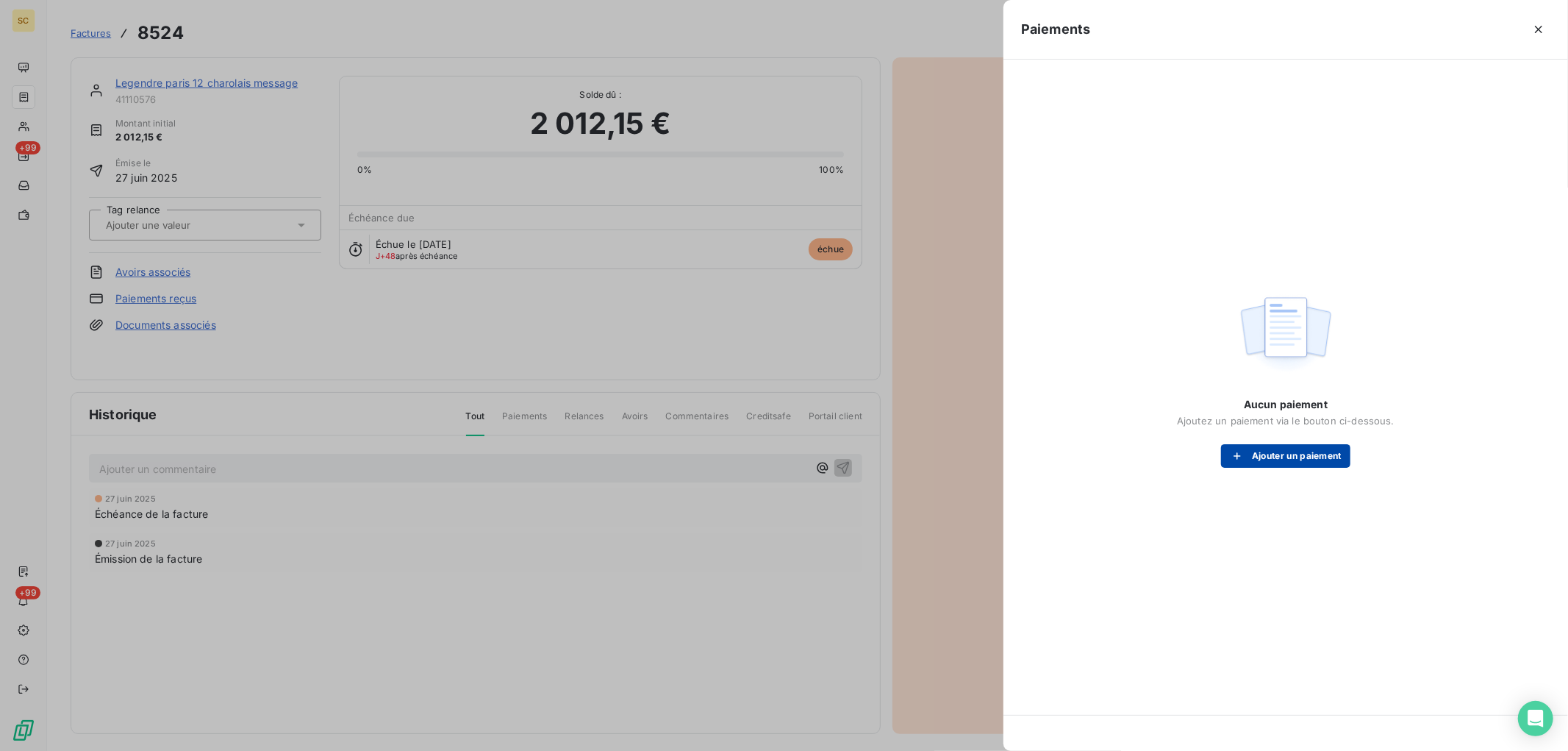
click at [1282, 460] on button "Ajouter un paiement" at bounding box center [1286, 456] width 130 height 24
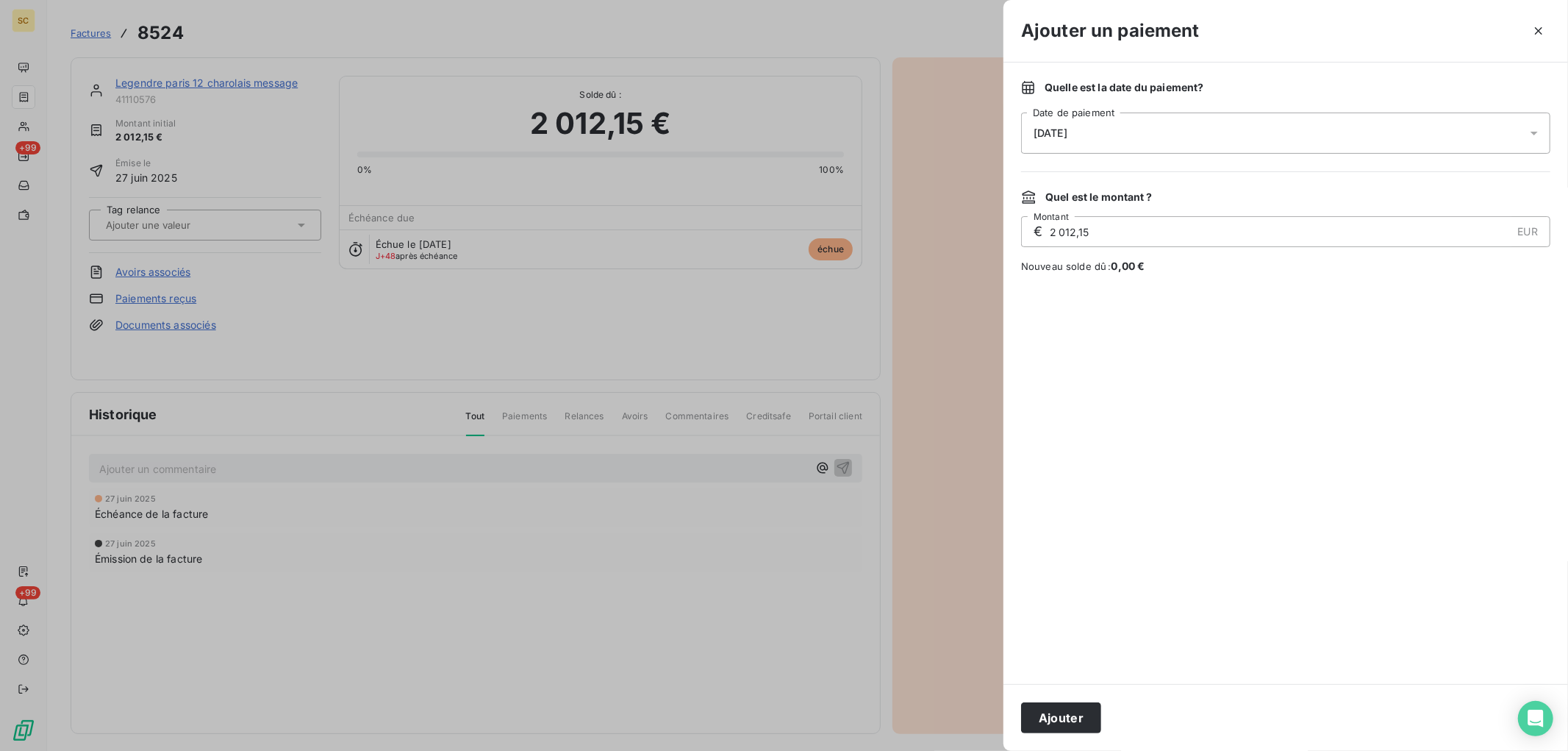
click at [1068, 136] on span "14/08/2025" at bounding box center [1051, 133] width 34 height 12
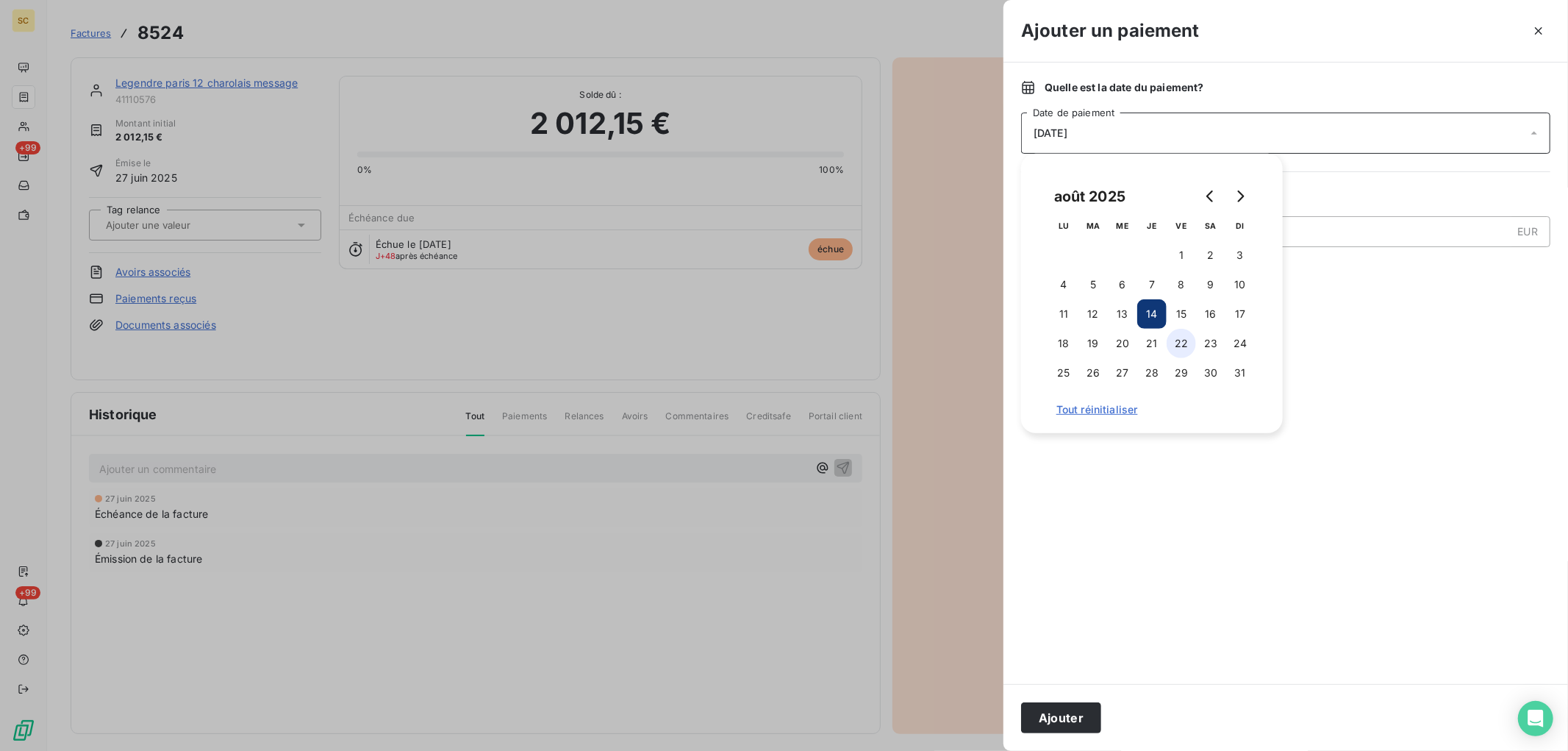
click at [1180, 347] on button "22" at bounding box center [1182, 343] width 30 height 30
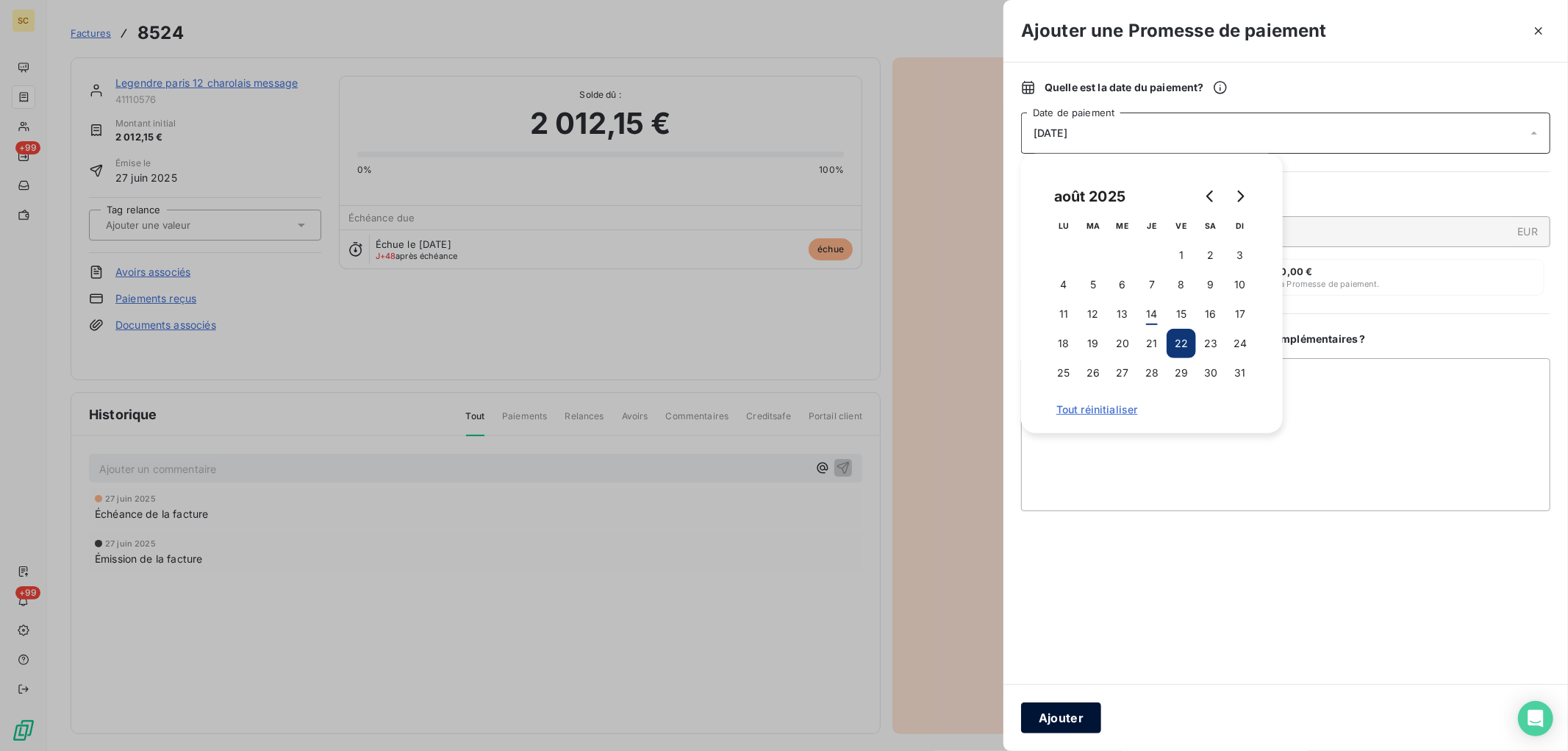
click at [1054, 722] on button "Ajouter" at bounding box center [1061, 717] width 80 height 30
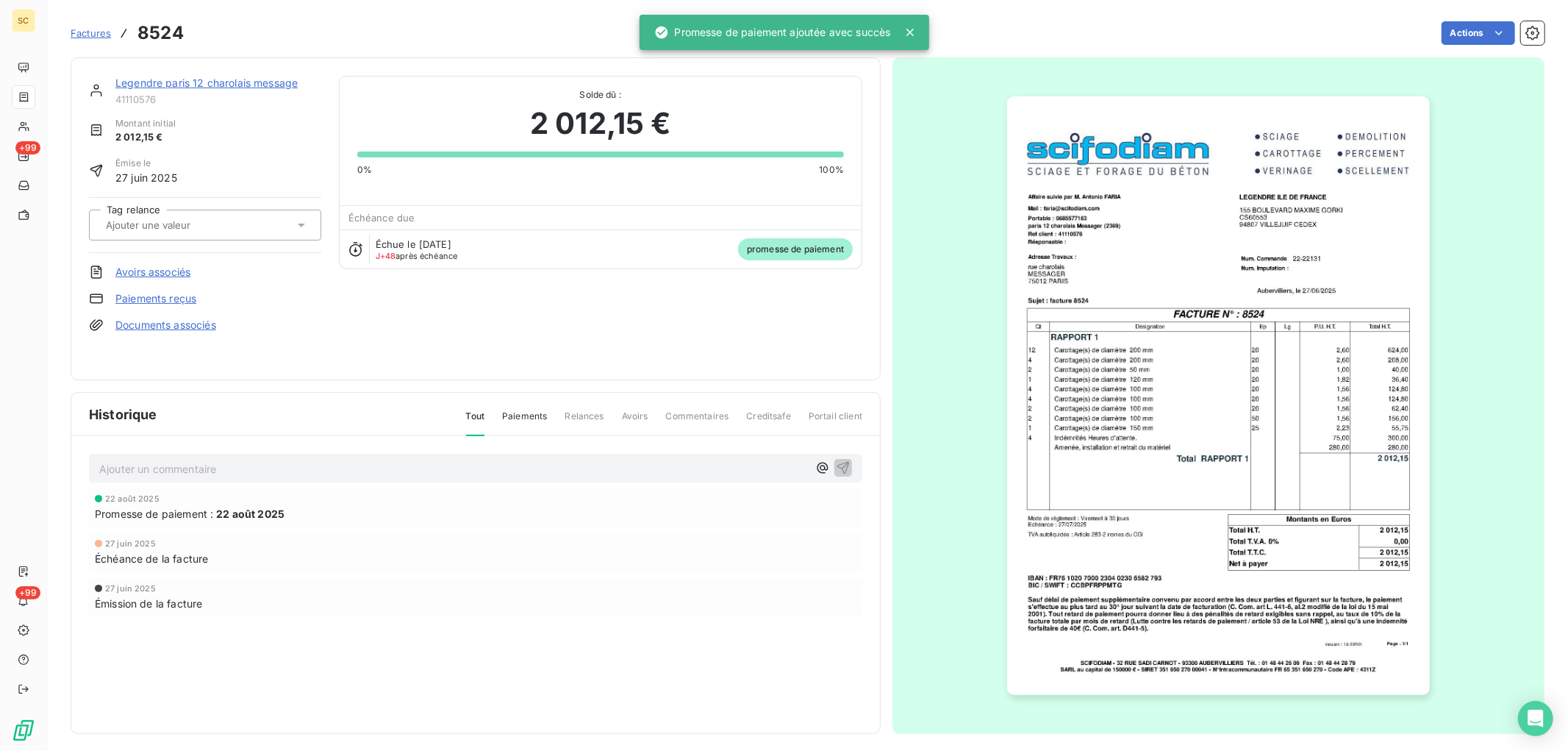
click at [267, 83] on link "Legendre paris 12 charolais message" at bounding box center [206, 83] width 182 height 12
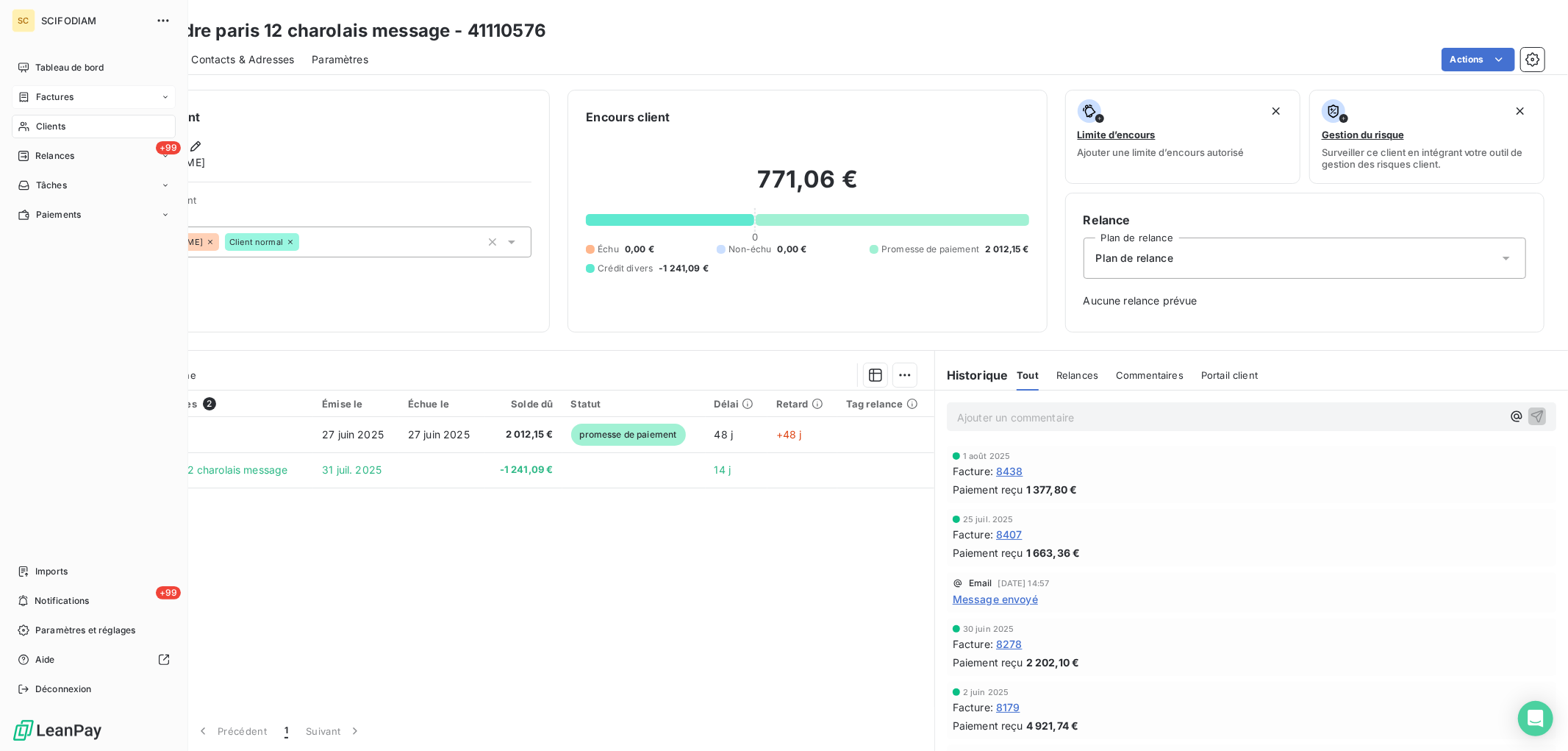
click at [34, 101] on div "Factures" at bounding box center [45, 97] width 56 height 13
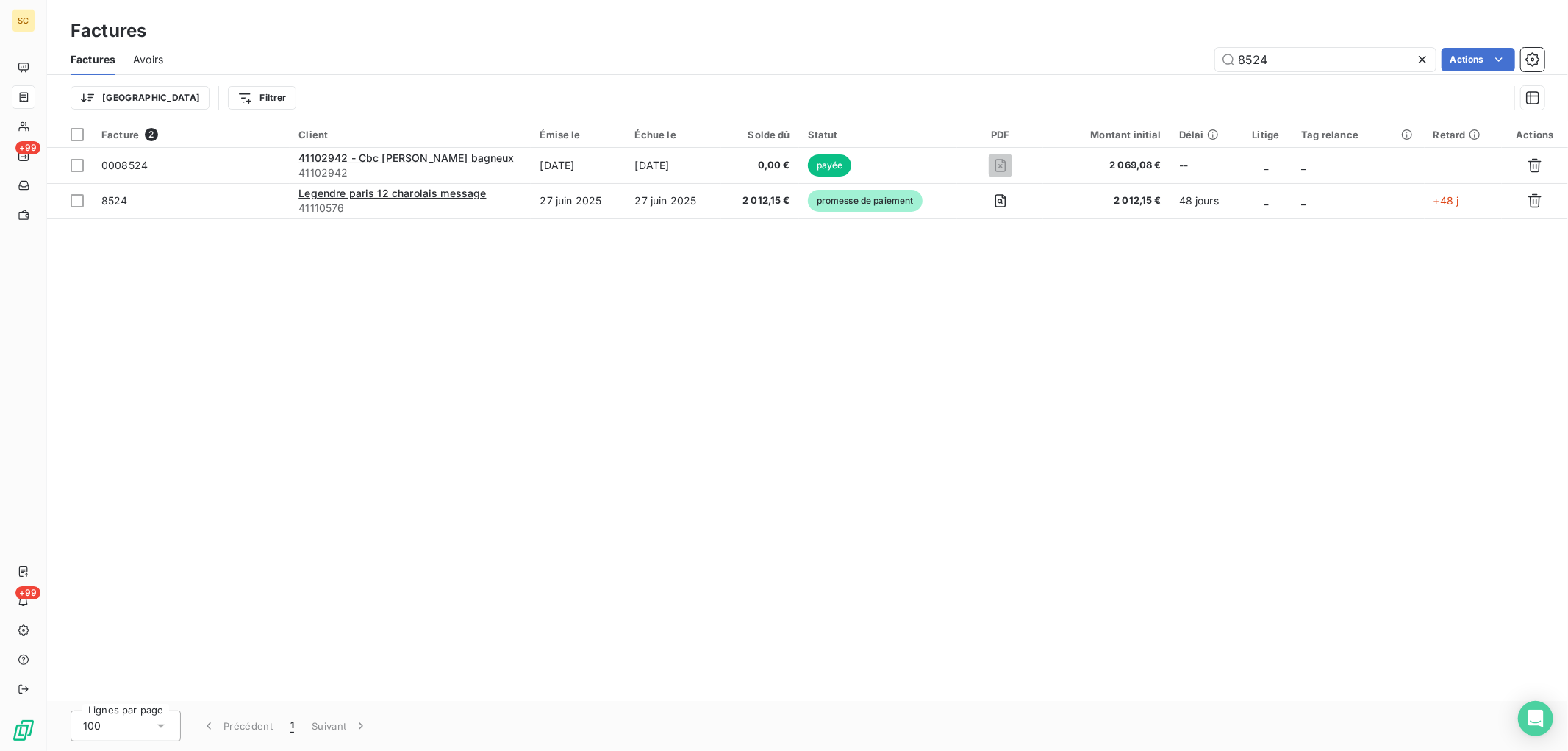
drag, startPoint x: 1316, startPoint y: 64, endPoint x: 894, endPoint y: 34, distance: 423.1
click at [896, 34] on div "Factures Factures Avoirs 8524 Actions Trier Filtrer" at bounding box center [808, 60] width 1521 height 121
type input "8279"
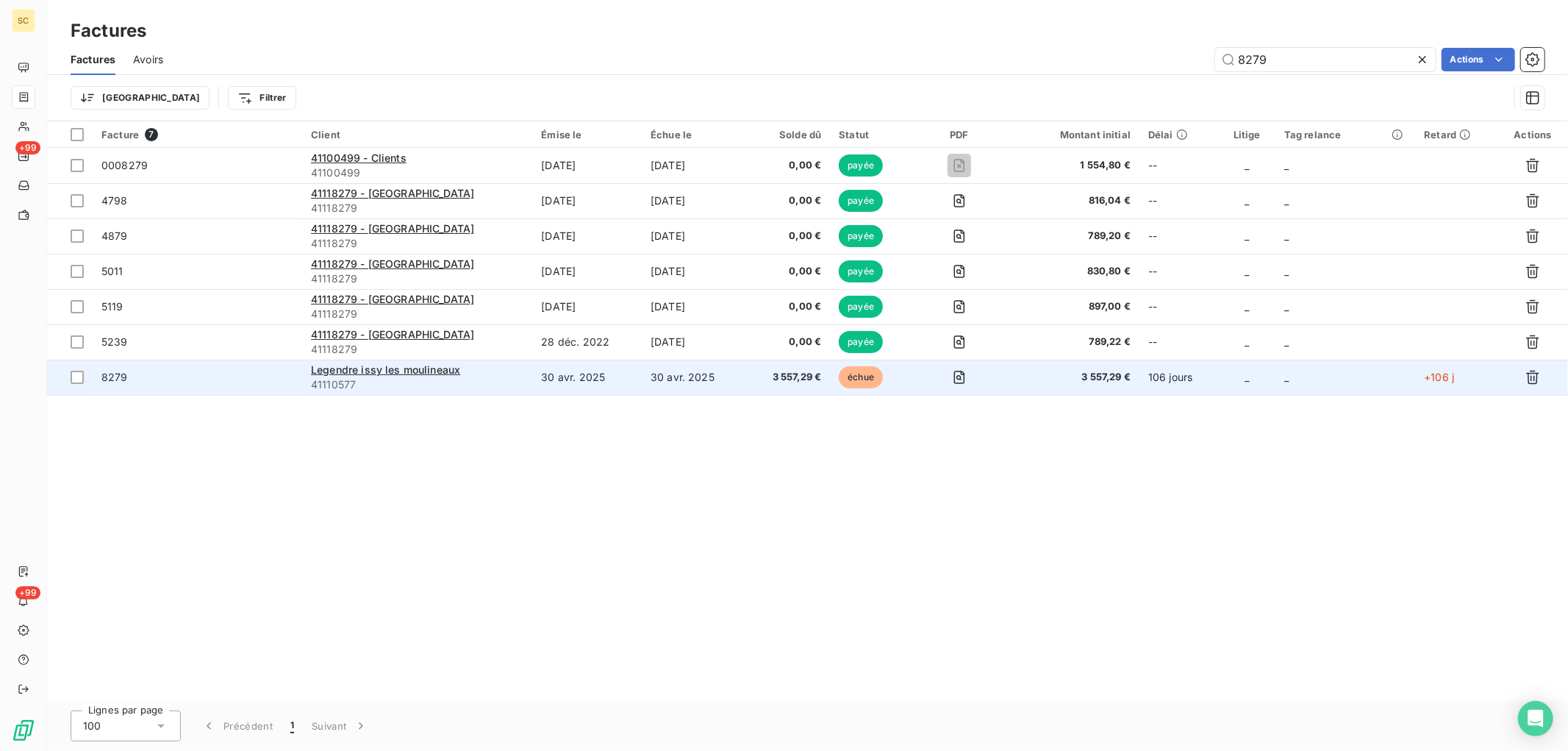
click at [746, 369] on td "30 avr. 2025" at bounding box center [693, 377] width 104 height 36
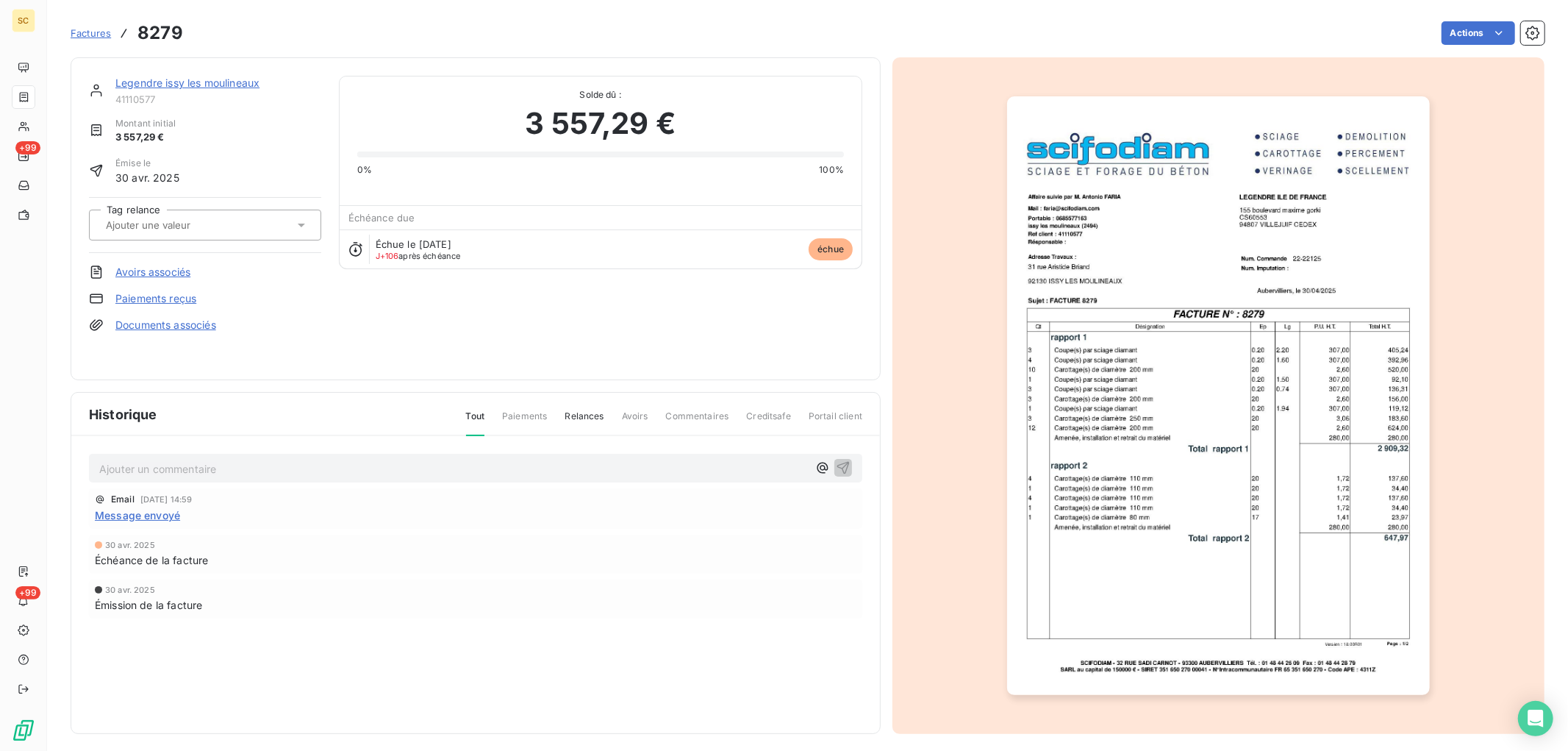
click at [167, 511] on span "Message envoyé" at bounding box center [138, 515] width 85 height 16
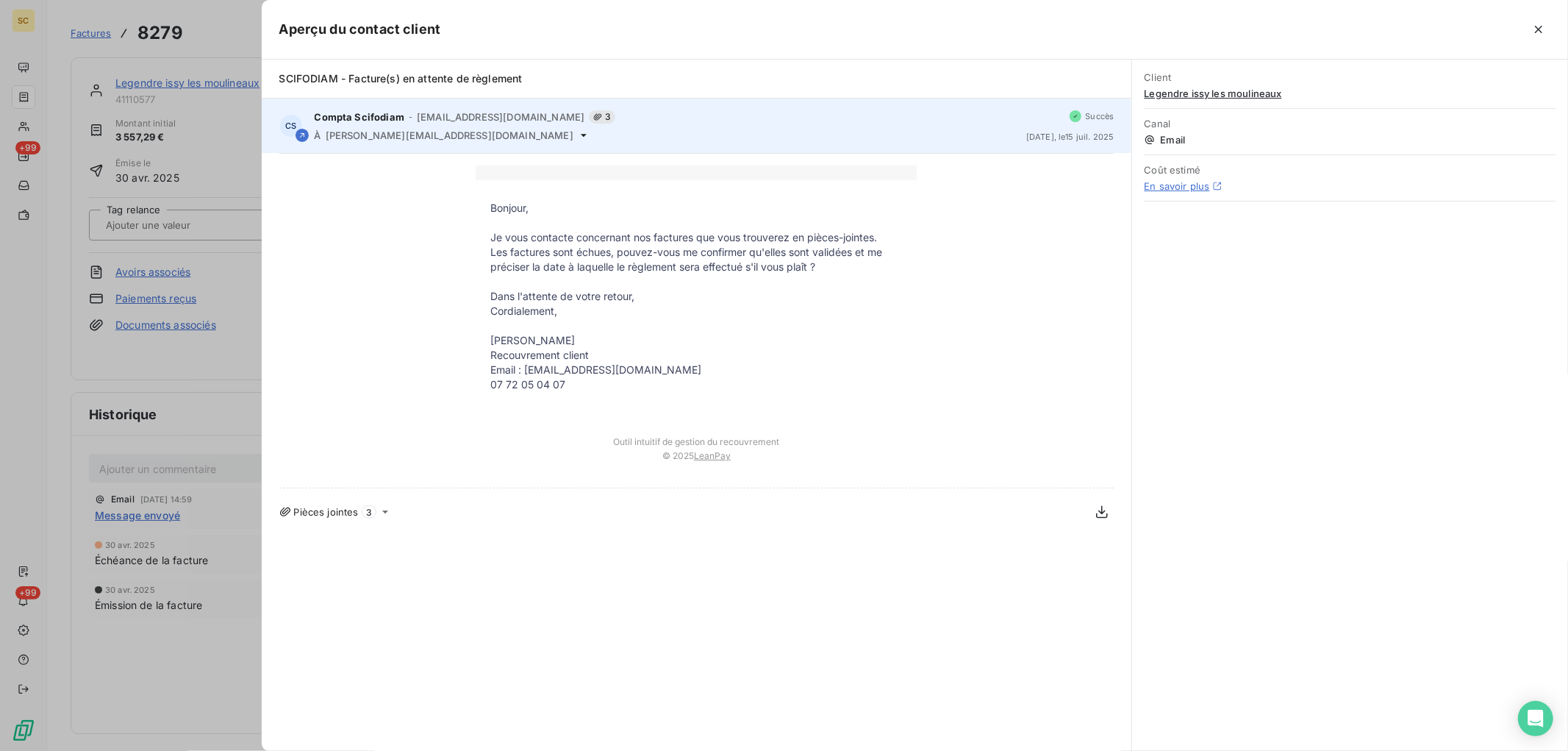
click at [578, 134] on icon at bounding box center [584, 136] width 12 height 12
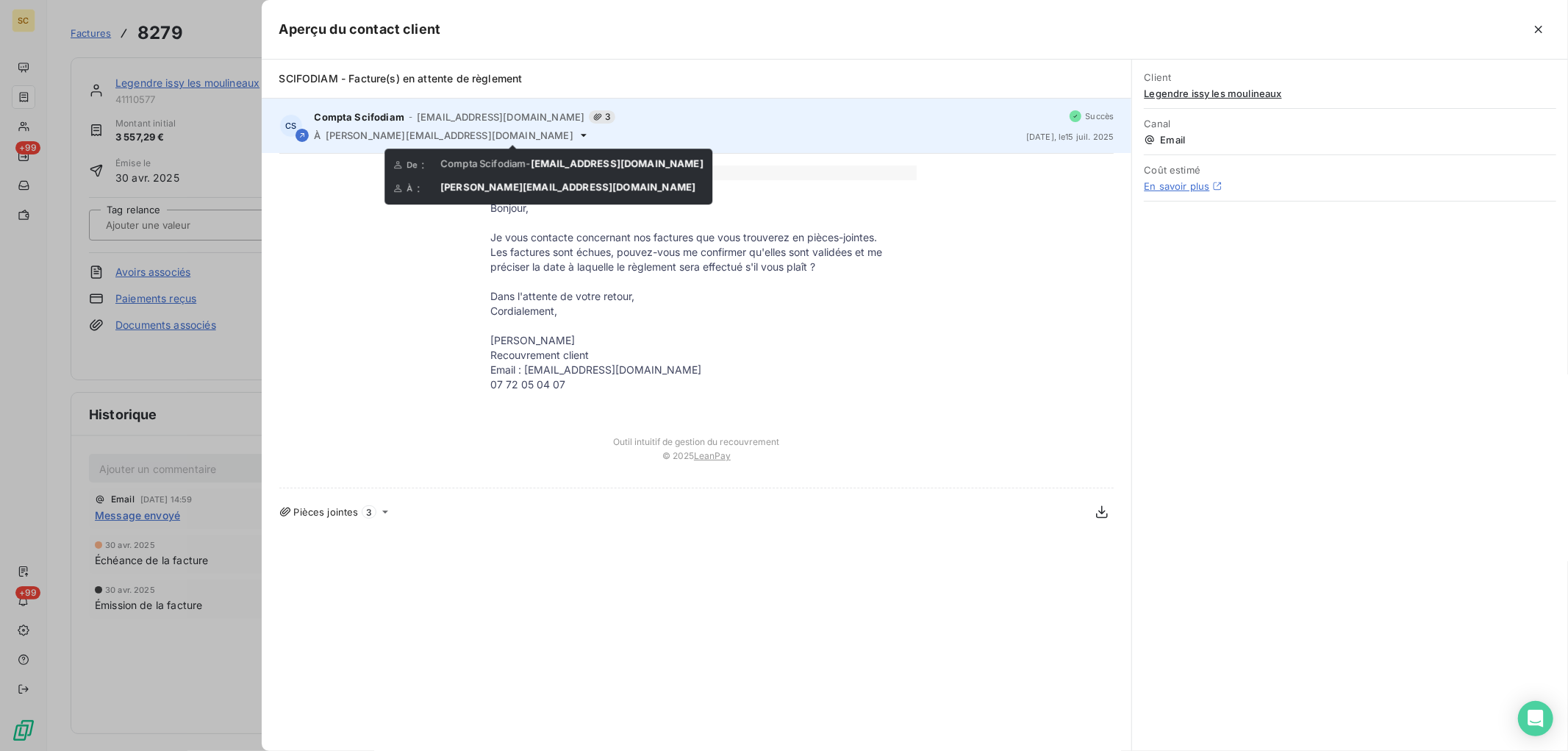
click at [581, 134] on icon at bounding box center [584, 135] width 6 height 3
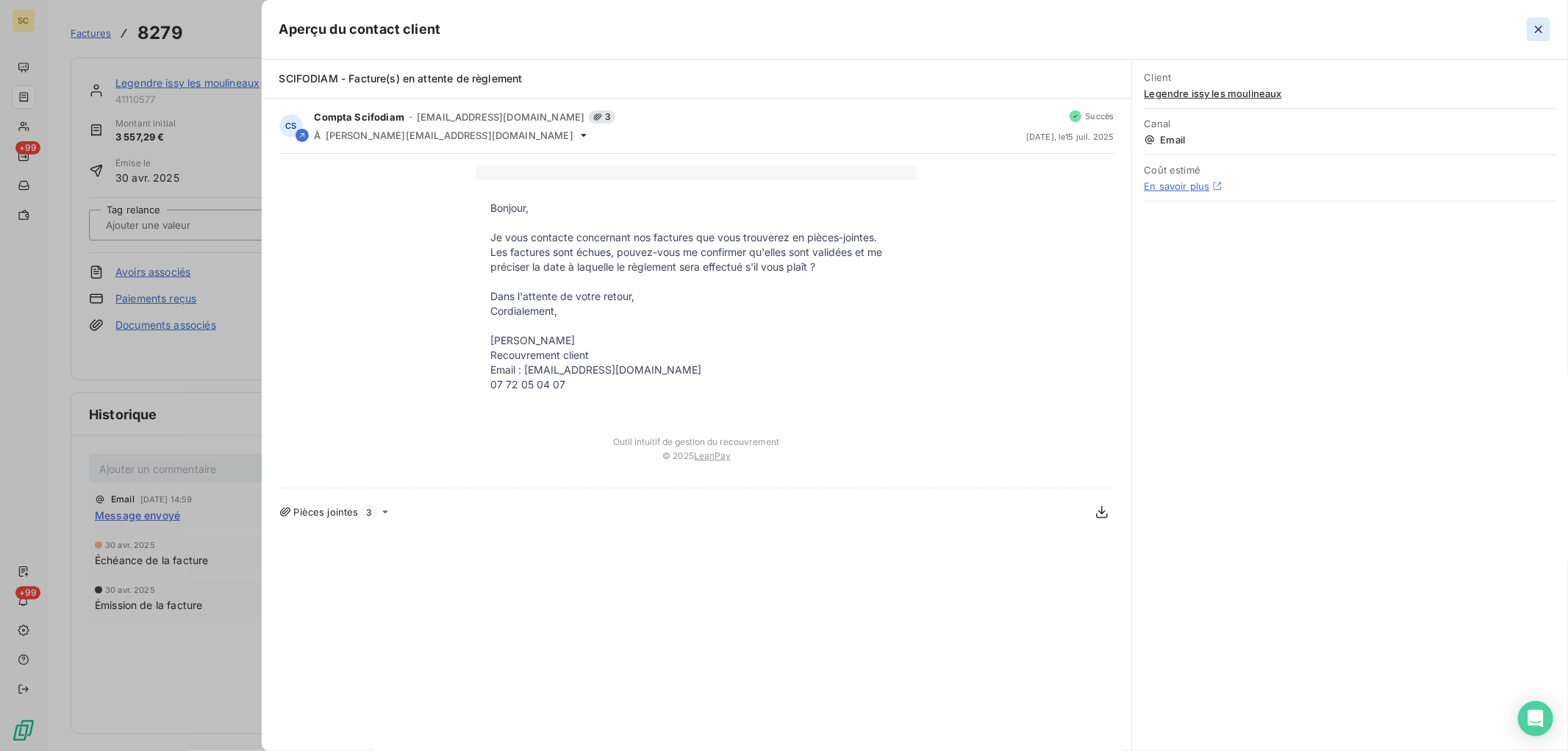
click at [1539, 34] on icon "button" at bounding box center [1538, 29] width 15 height 15
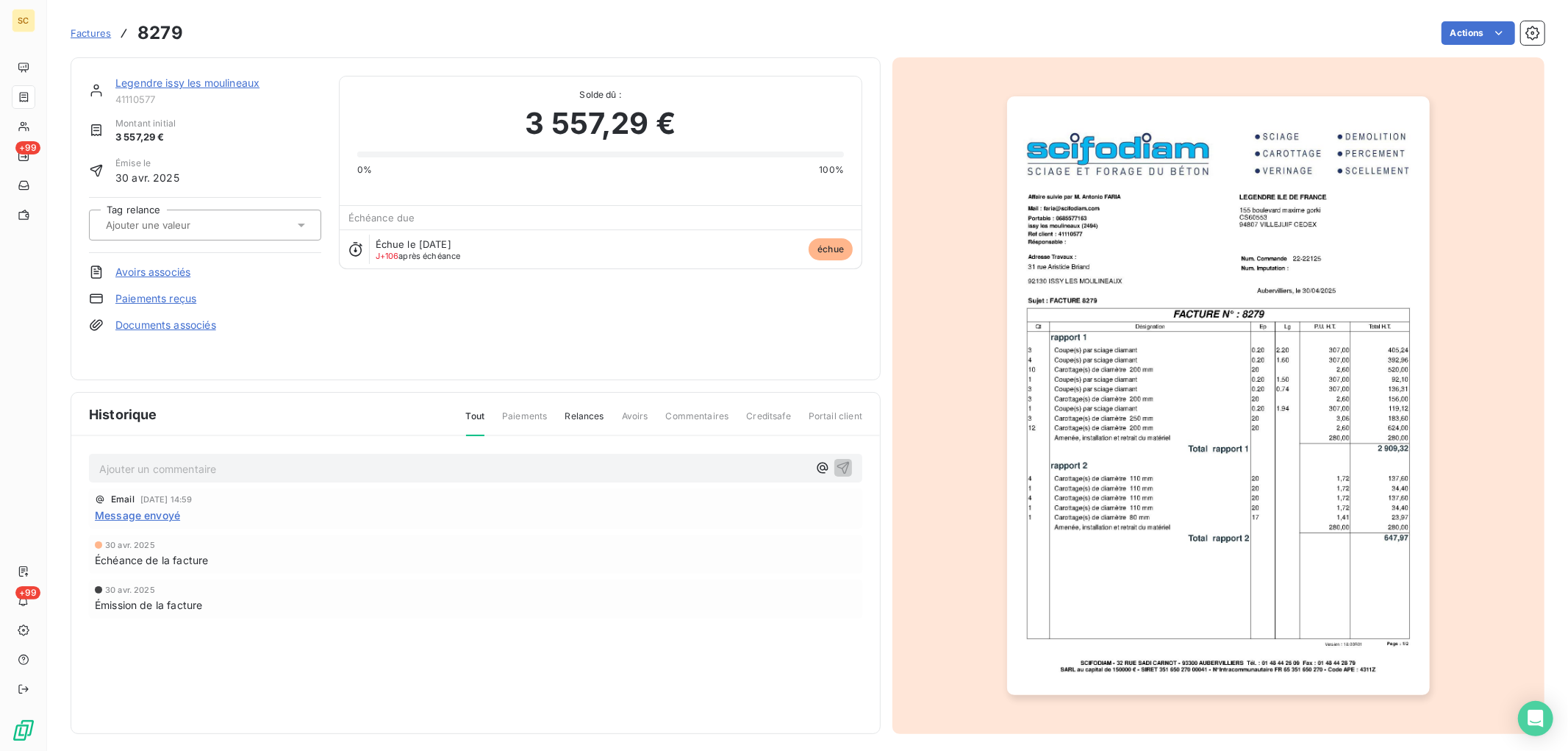
click at [166, 296] on link "Paiements reçus" at bounding box center [156, 298] width 81 height 15
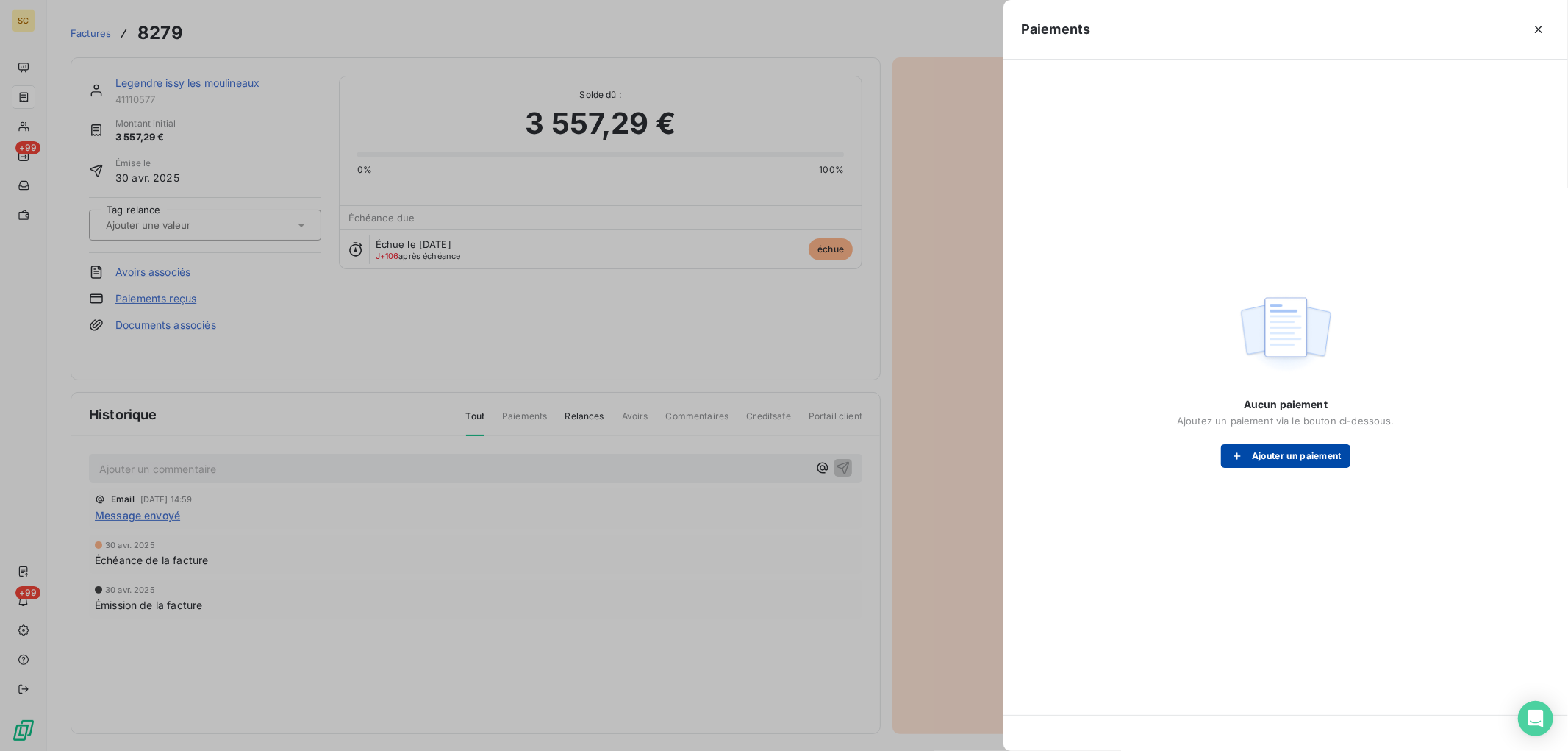
click at [1307, 455] on button "Ajouter un paiement" at bounding box center [1286, 456] width 130 height 24
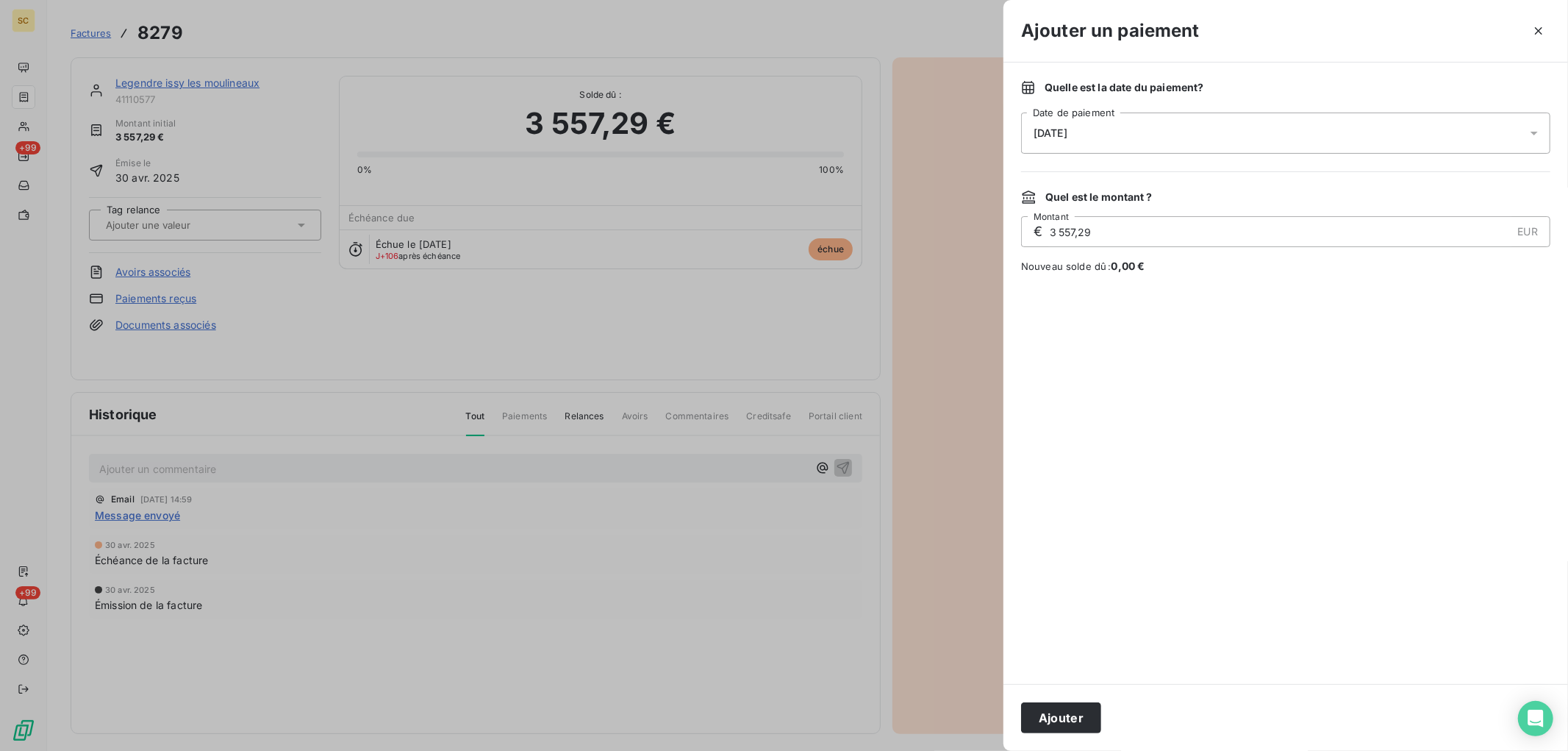
drag, startPoint x: 1097, startPoint y: 231, endPoint x: 824, endPoint y: 209, distance: 273.9
click at [824, 750] on div "Ajouter un paiement Quelle est la date du paiement ? 14/08/2025 Date de paiemen…" at bounding box center [784, 751] width 1568 height 0
click at [1111, 134] on div "14/08/2025" at bounding box center [1286, 132] width 530 height 41
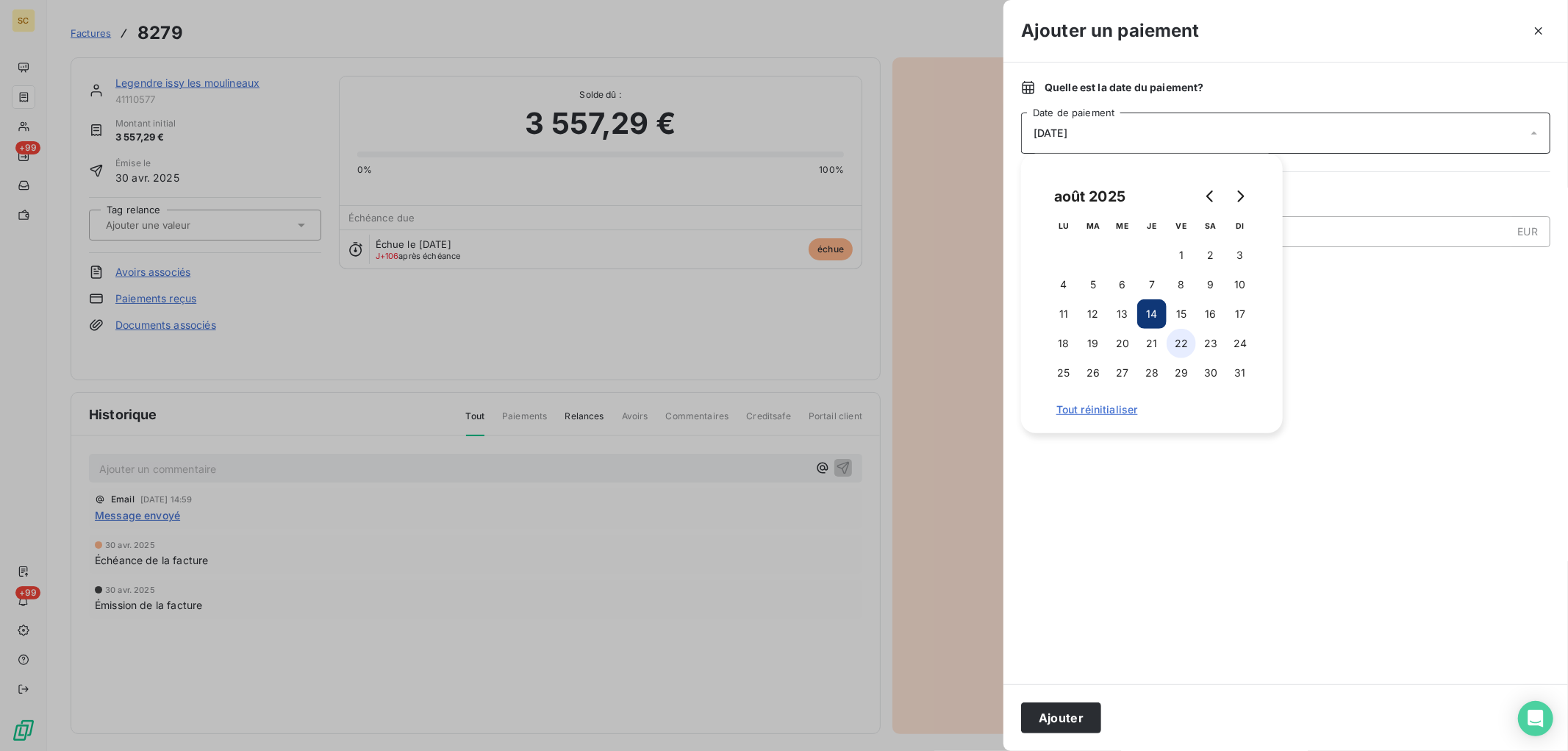
click at [1179, 351] on button "22" at bounding box center [1182, 343] width 30 height 30
type input "3 557,29"
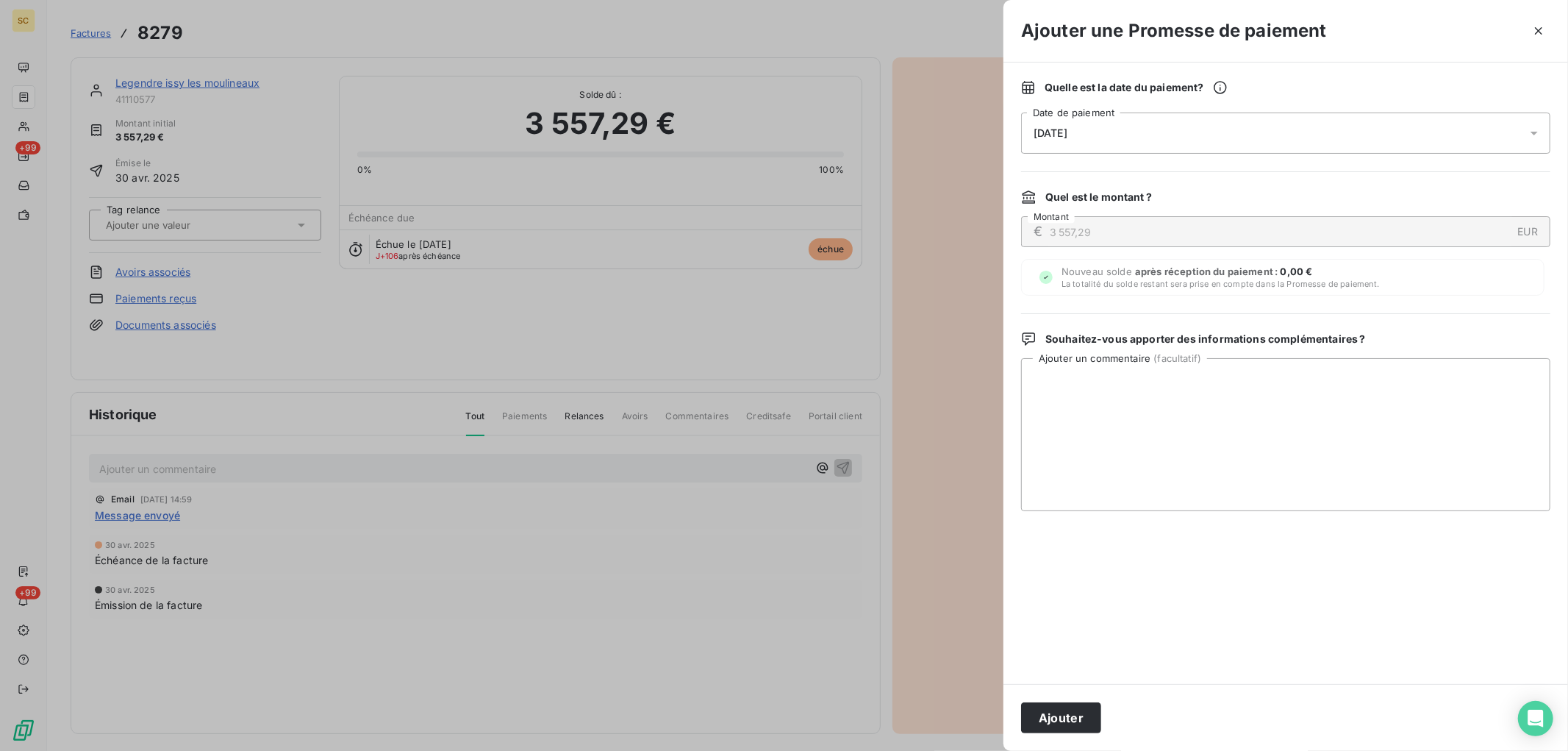
click at [1159, 630] on div at bounding box center [1286, 598] width 530 height 138
click at [1535, 40] on button "button" at bounding box center [1538, 30] width 24 height 24
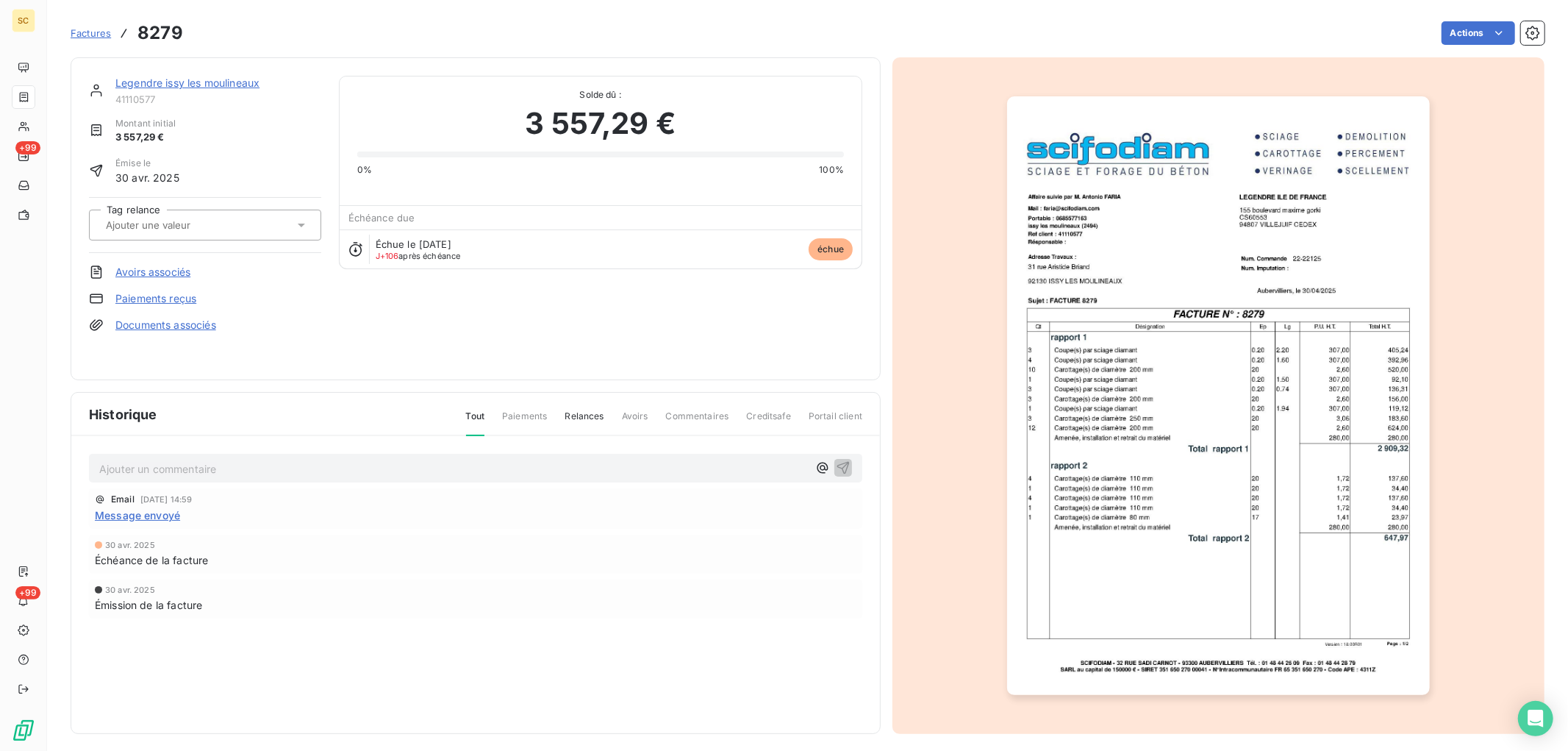
click at [225, 85] on link "Legendre issy les moulineaux" at bounding box center [187, 83] width 144 height 12
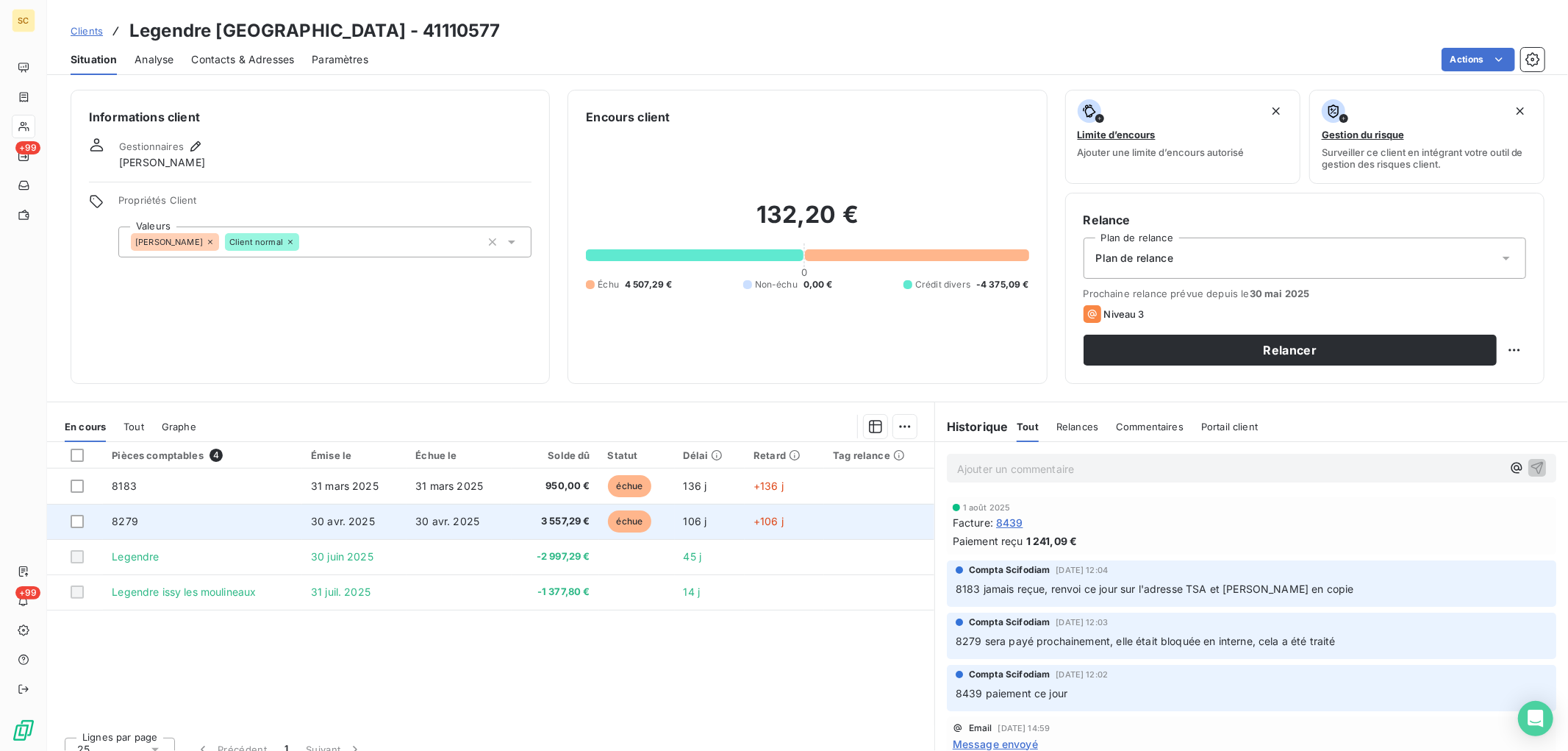
click at [208, 518] on td "8279" at bounding box center [202, 521] width 199 height 36
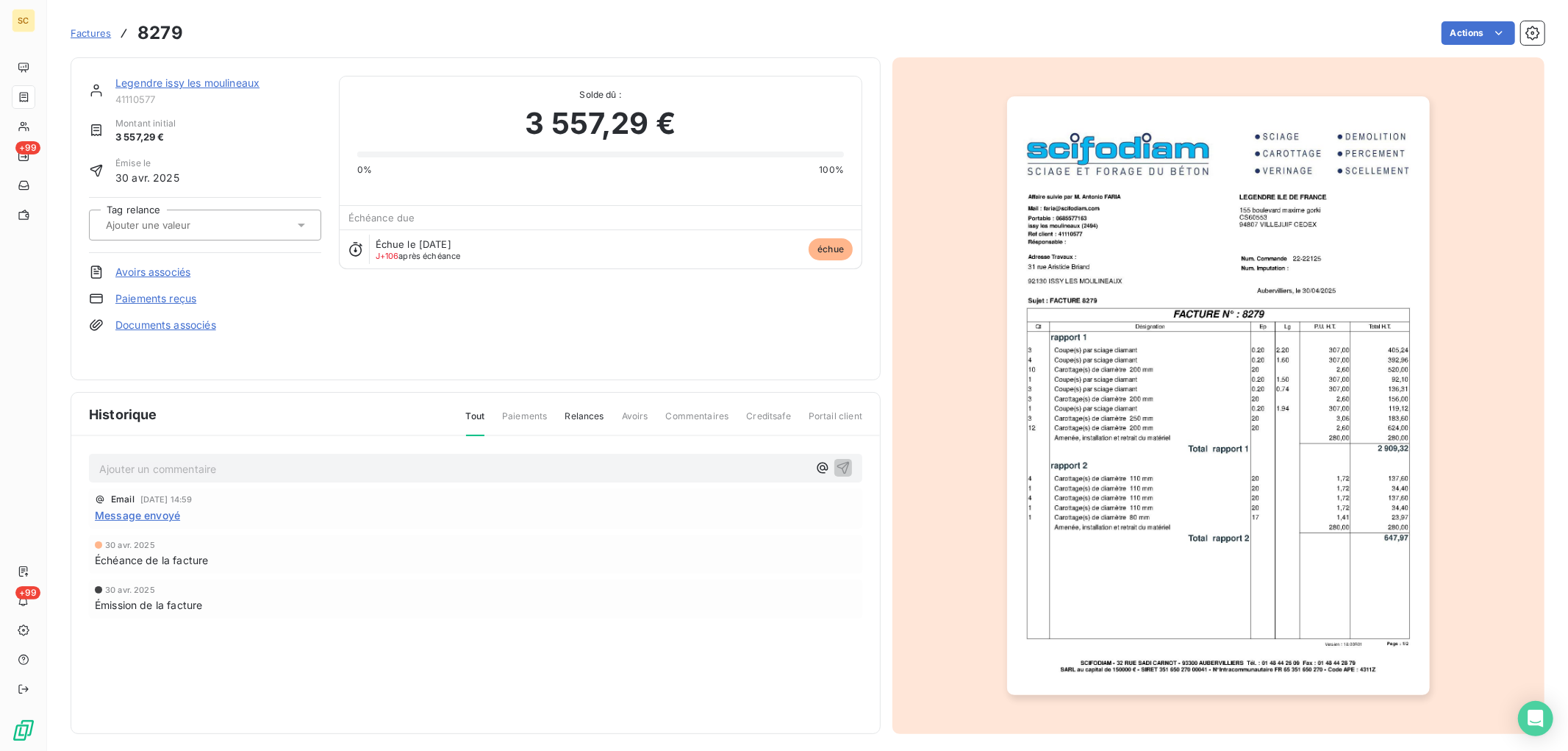
click at [217, 464] on p "Ajouter un commentaire ﻿" at bounding box center [454, 469] width 709 height 18
click at [301, 461] on span "paiement partiel de 560€ prévu le 22/08, j'ai demandé ce jour la raison du paie…" at bounding box center [324, 467] width 449 height 12
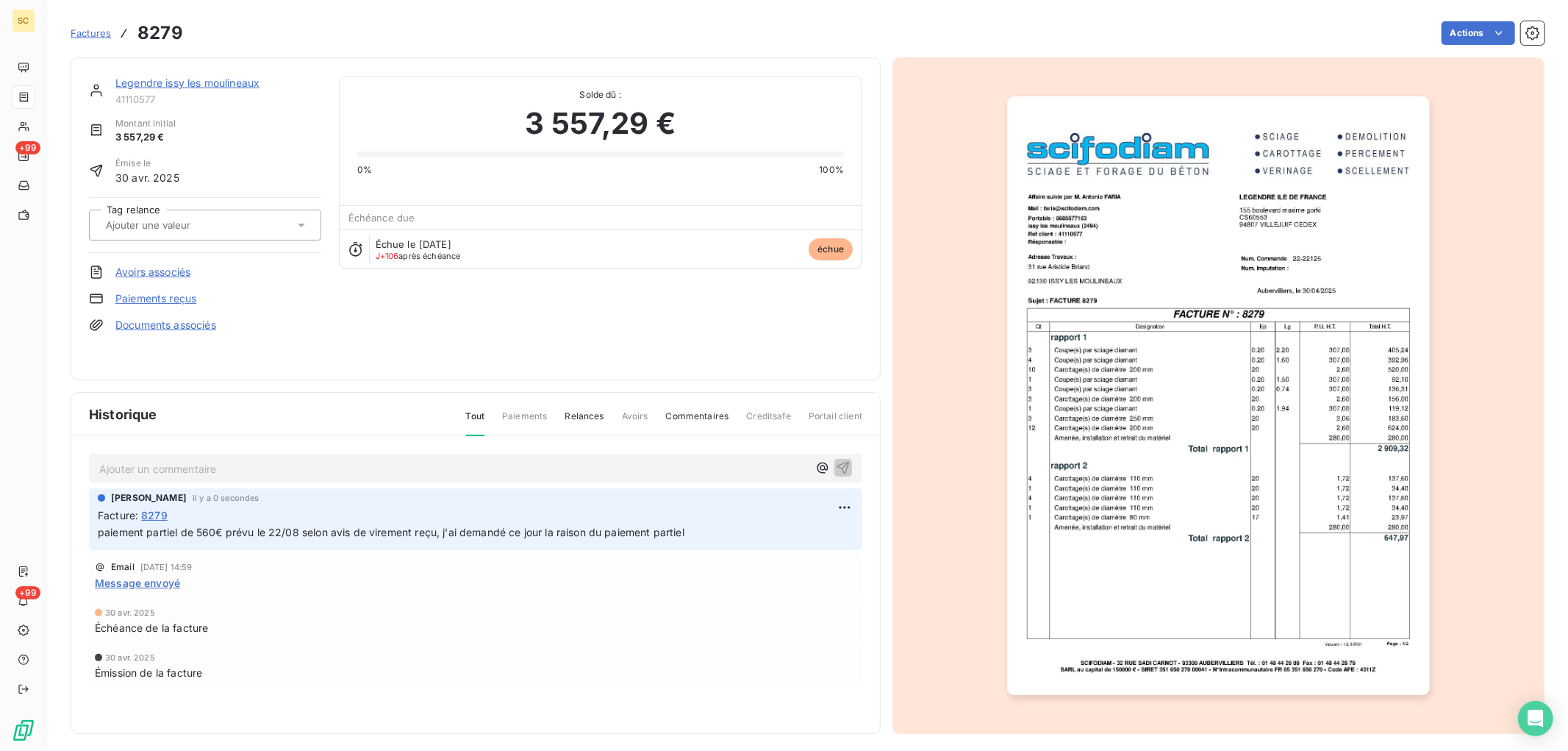
click at [225, 78] on link "Legendre issy les moulineaux" at bounding box center [187, 83] width 144 height 12
